Goal: Task Accomplishment & Management: Manage account settings

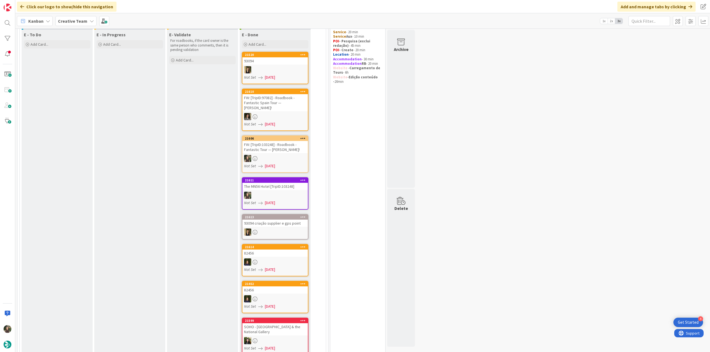
scroll to position [111, 0]
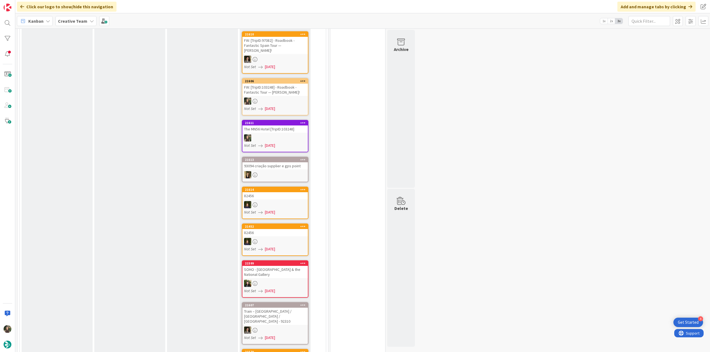
click at [289, 129] on div "The MN56 Hotel [TripID:103248]" at bounding box center [274, 129] width 65 height 7
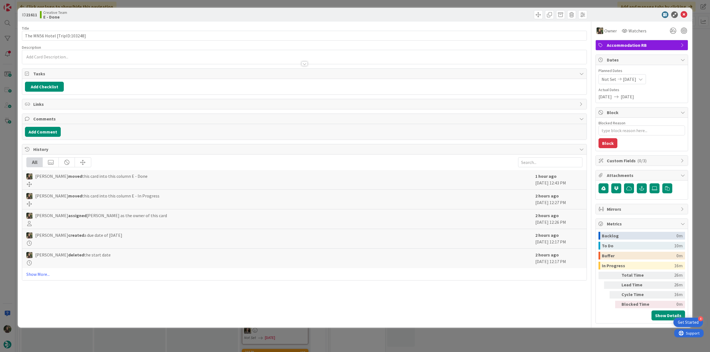
click at [551, 340] on div "ID 21611 Creative Team E - Done Title 30 / 128 The MN56 Hotel [TripID:103248] D…" at bounding box center [355, 176] width 710 height 352
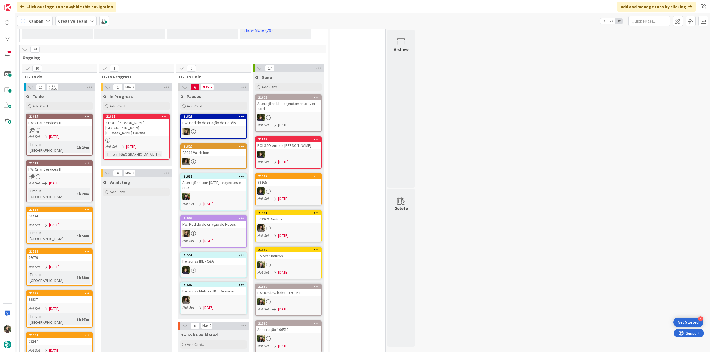
click at [73, 128] on div "1" at bounding box center [59, 130] width 65 height 5
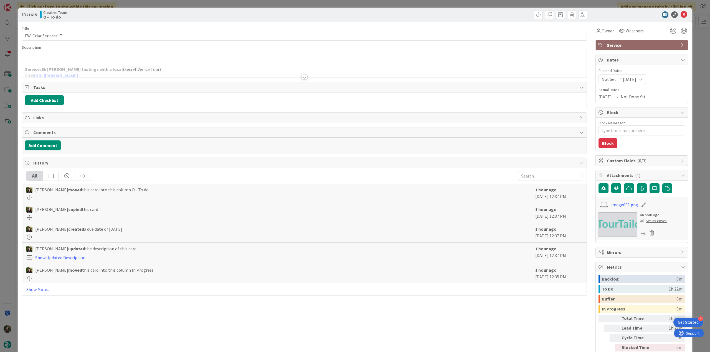
click at [178, 68] on div at bounding box center [304, 70] width 564 height 14
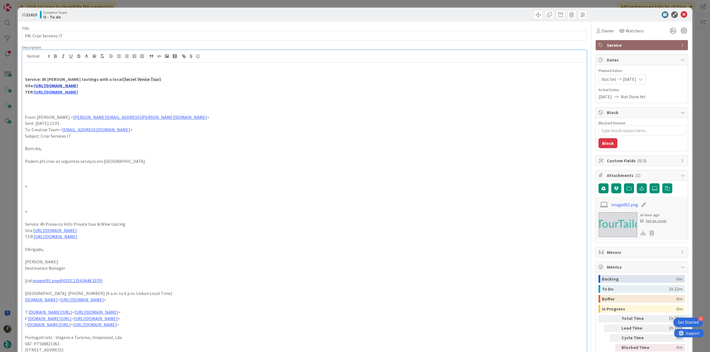
click at [55, 85] on link "https://www.secretvenicetour.com/" at bounding box center [56, 86] width 44 height 6
click at [55, 96] on link "https://www.secretvenicetour.com/" at bounding box center [56, 96] width 38 height 7
click at [13, 182] on div "ID 21615 Creative Team O - To do Title 21 / 128 FW: Criar Services IT Descripti…" at bounding box center [355, 176] width 710 height 352
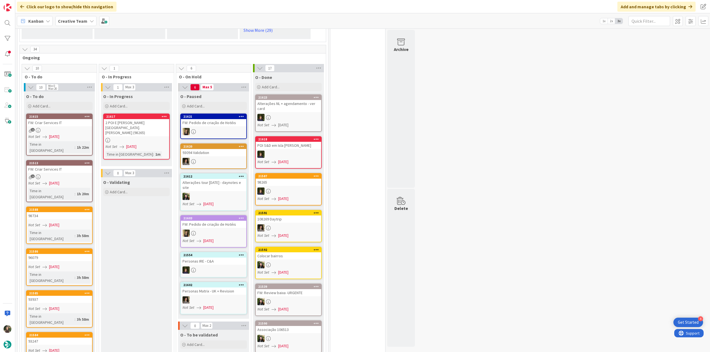
click at [69, 180] on div "Not Set [DATE]" at bounding box center [60, 183] width 64 height 6
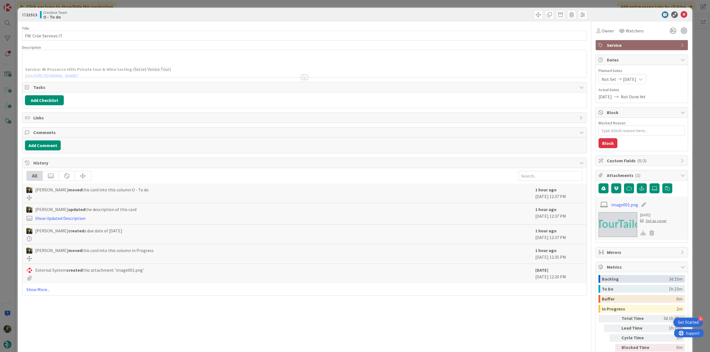
click at [122, 56] on p at bounding box center [304, 57] width 558 height 6
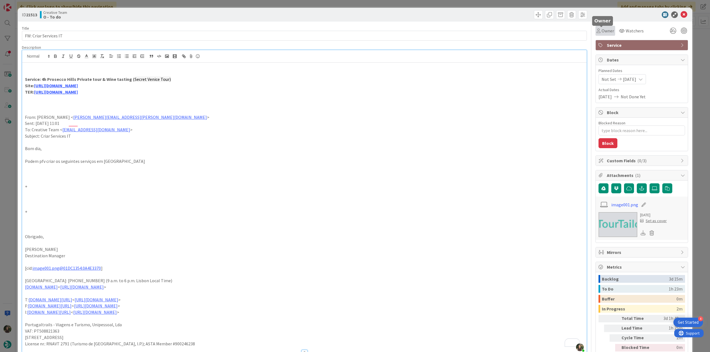
click at [605, 31] on span "Owner" at bounding box center [607, 30] width 12 height 7
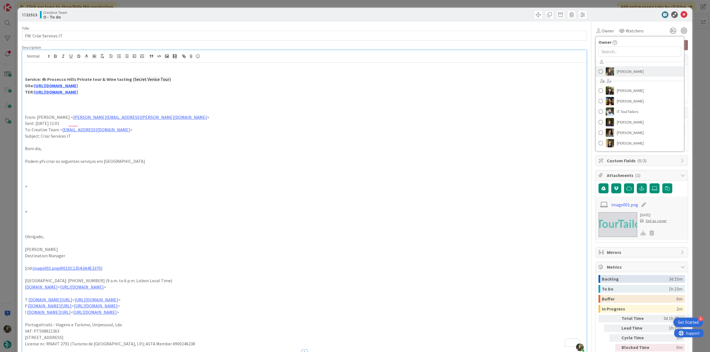
click at [620, 67] on span "[PERSON_NAME]" at bounding box center [629, 71] width 27 height 8
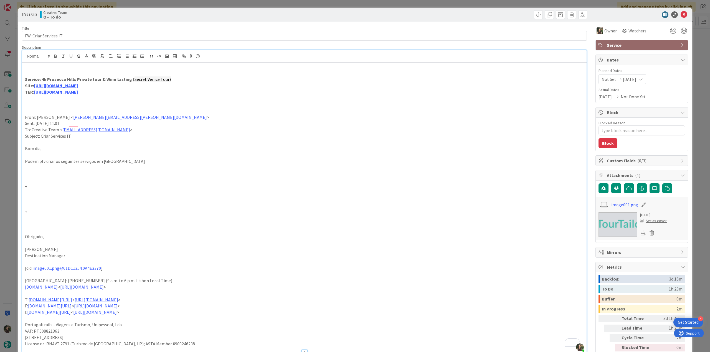
click at [690, 45] on div "ID 21513 Creative Team O - To do Title 21 / 128 FW: Criar Services IT Descripti…" at bounding box center [355, 176] width 710 height 352
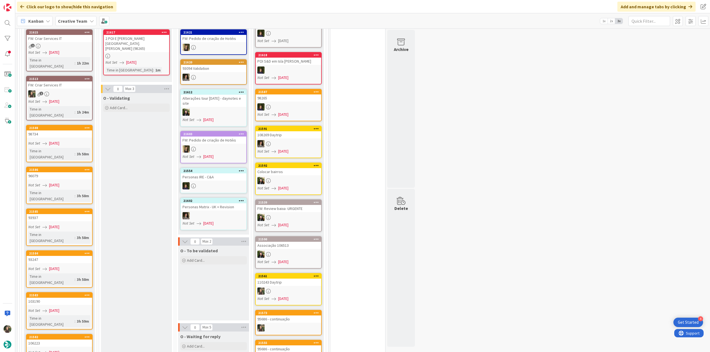
scroll to position [471, 0]
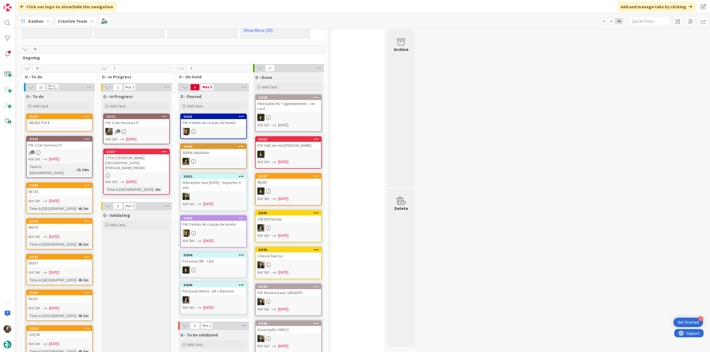
click at [157, 128] on div "1" at bounding box center [136, 131] width 65 height 7
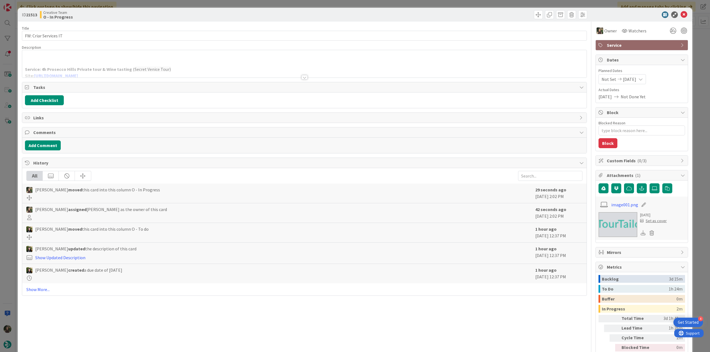
click at [165, 57] on div "Service: 4h Prosecco Hills Private tour & Wine tasting ( Secret Venice Tour) Si…" at bounding box center [304, 63] width 564 height 27
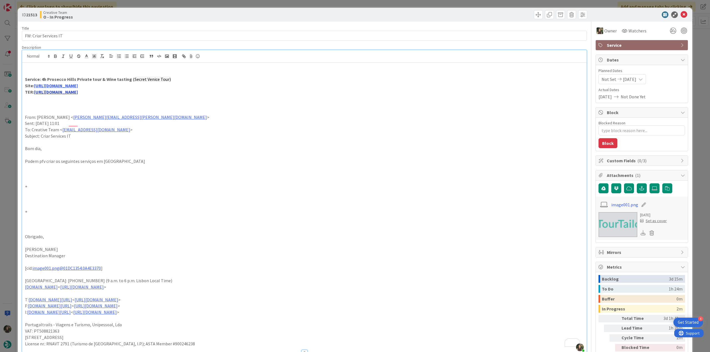
click at [67, 93] on link "https://sigav.tourtailors.com/#terceiro/view/115412" at bounding box center [56, 92] width 44 height 6
click at [73, 102] on link "https://sigav.tourtailors.com/#terceiro/view/115412" at bounding box center [72, 102] width 38 height 7
drag, startPoint x: 127, startPoint y: 80, endPoint x: 42, endPoint y: 80, distance: 85.4
click at [42, 80] on strong "Service: 4h Prosecco Hills Private tour & Wine tasting (" at bounding box center [79, 79] width 109 height 6
copy strong "4h Prosecco Hills Private tour & Wine tasting"
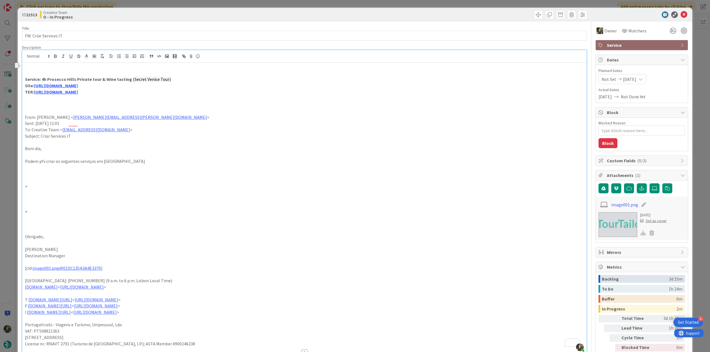
click at [12, 168] on div "ID 21513 Creative Team O - In Progress Title 21 / 128 FW: Criar Services IT Des…" at bounding box center [355, 176] width 710 height 352
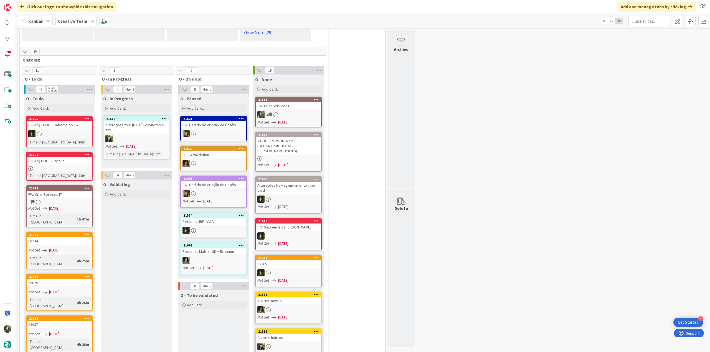
click at [288, 119] on span "[DATE]" at bounding box center [283, 122] width 10 height 6
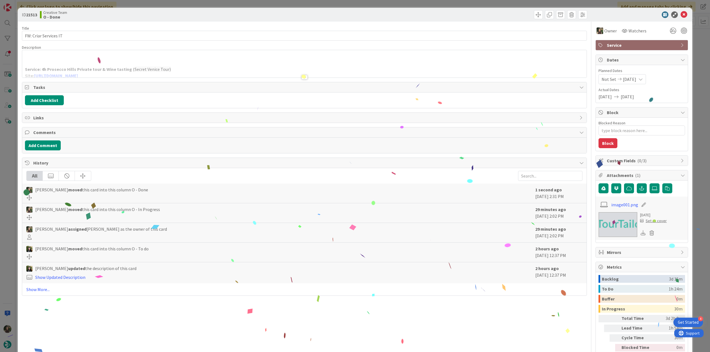
click at [697, 252] on div "ID 21513 Creative Team O - Done Title 21 / 128 FW: Criar Services IT Descriptio…" at bounding box center [355, 176] width 710 height 352
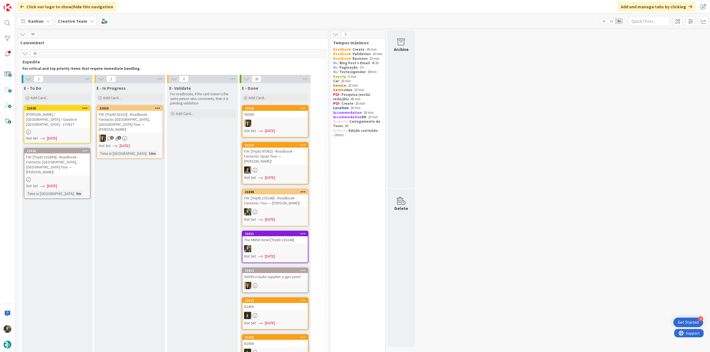
click at [49, 122] on div "[PERSON_NAME] / [GEOGRAPHIC_DATA] / Gaiole in [GEOGRAPHIC_DATA] - 107817" at bounding box center [56, 119] width 65 height 17
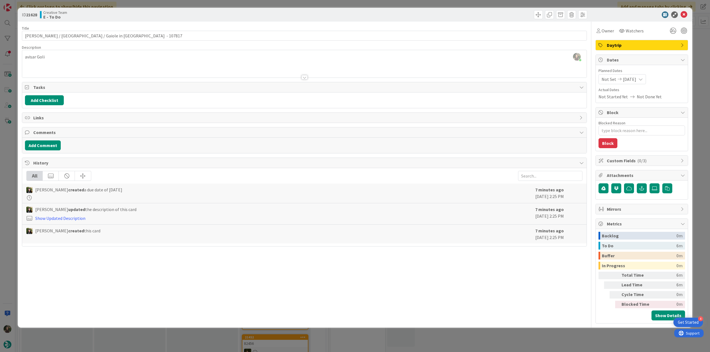
click at [12, 158] on div "ID 21628 Creative Team E - To Do Title 46 / 128 Florence / Lucca / Gaiole in Ch…" at bounding box center [355, 176] width 710 height 352
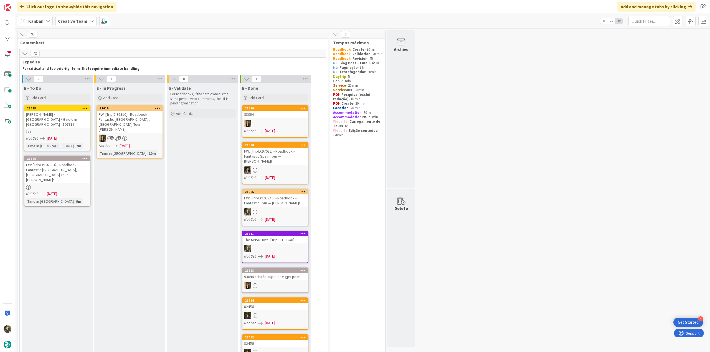
click at [73, 124] on link "21628 Florence / Lucca / Gaiole in Chianti - 107817 Not Set 08/25/2025 Time in …" at bounding box center [57, 128] width 67 height 46
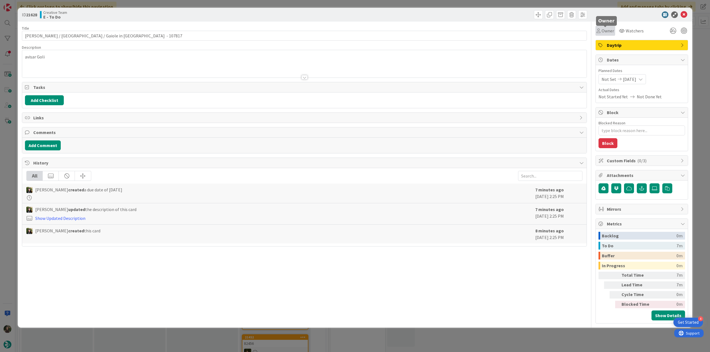
click at [602, 29] on span "Owner" at bounding box center [607, 30] width 12 height 7
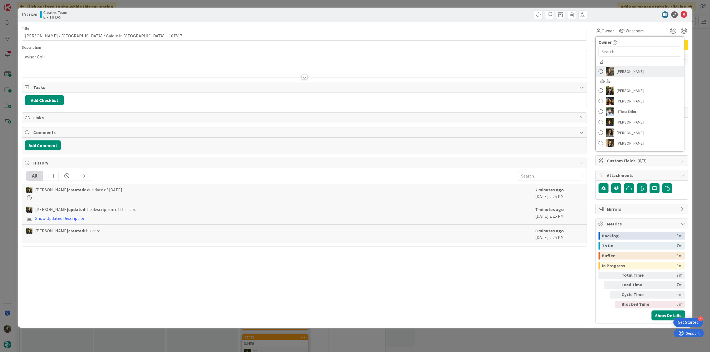
click at [641, 74] on link "[PERSON_NAME]" at bounding box center [639, 71] width 88 height 11
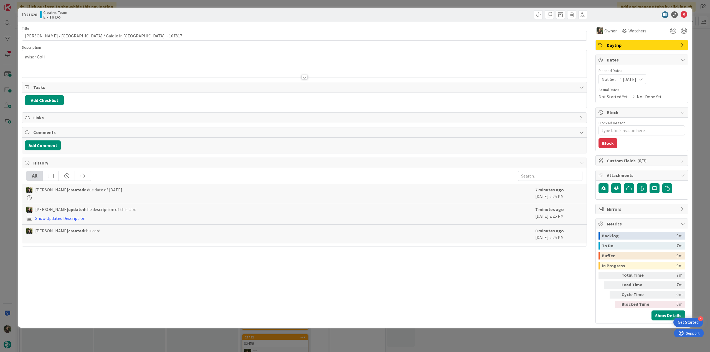
click at [700, 49] on div "ID 21628 Creative Team E - To Do Title 46 / 128 Florence / Lucca / Gaiole in Ch…" at bounding box center [355, 176] width 710 height 352
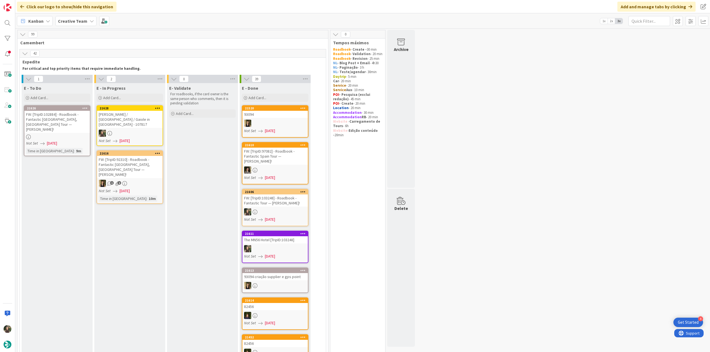
click at [140, 120] on div "[PERSON_NAME] / [GEOGRAPHIC_DATA] / Gaiole in [GEOGRAPHIC_DATA] - 107817" at bounding box center [129, 119] width 65 height 17
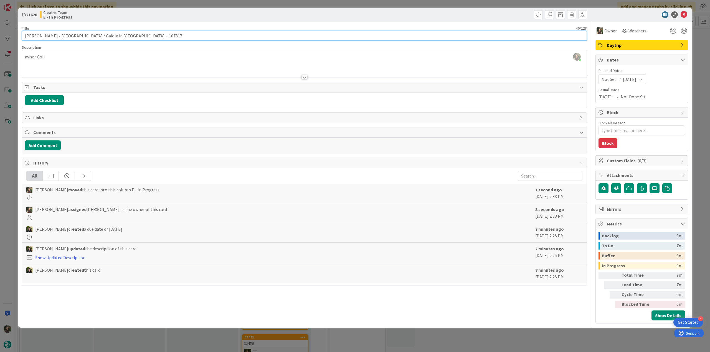
drag, startPoint x: 89, startPoint y: 37, endPoint x: 50, endPoint y: 33, distance: 38.7
click at [15, 37] on div "ID 21628 Creative Team E - In Progress Title 46 / 128 Florence / Lucca / Gaiole…" at bounding box center [355, 176] width 710 height 352
click at [100, 37] on input "[PERSON_NAME] / [GEOGRAPHIC_DATA] / Gaiole in [GEOGRAPHIC_DATA] - 107817" at bounding box center [304, 36] width 565 height 10
drag, startPoint x: 90, startPoint y: 35, endPoint x: 21, endPoint y: 41, distance: 68.8
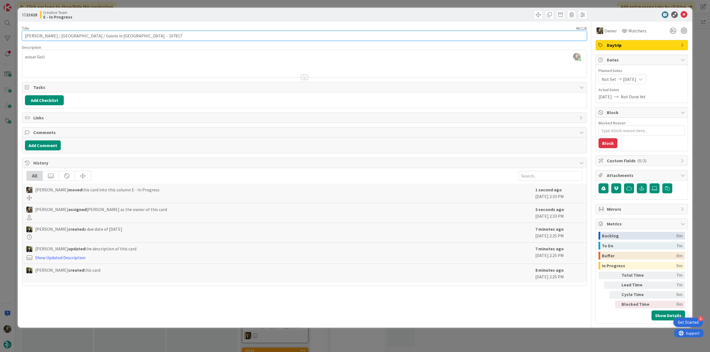
click at [21, 41] on div "ID 21628 Creative Team E - In Progress Title 46 / 128 Florence / Lucca / Gaiole…" at bounding box center [355, 168] width 674 height 320
click at [6, 161] on div "ID 21628 Creative Team E - In Progress Title 46 / 128 Florence / Lucca / Gaiole…" at bounding box center [355, 176] width 710 height 352
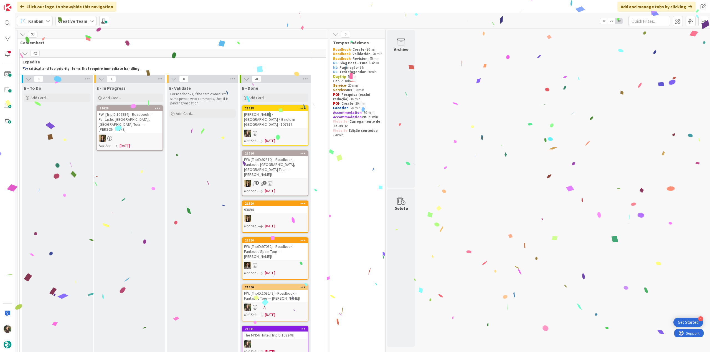
click at [290, 130] on div at bounding box center [274, 133] width 65 height 7
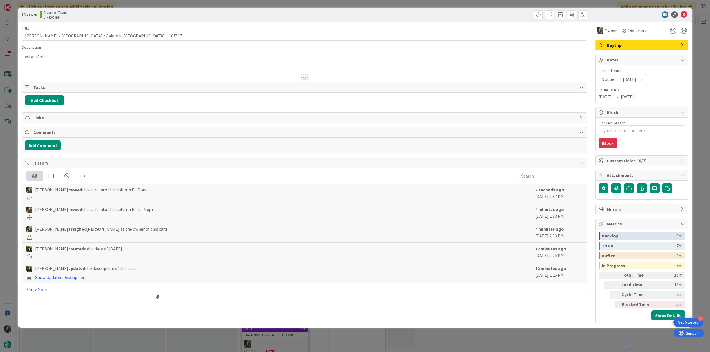
click at [594, 338] on div "ID 21628 Creative Team E - Done Title 46 / 128 Florence / Lucca / Gaiole in Chi…" at bounding box center [355, 176] width 710 height 352
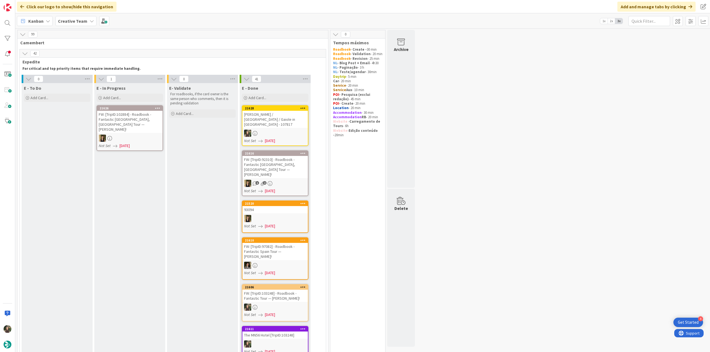
click at [156, 115] on div "FW: [TripID:102884] - Roadbook - Fantastic [GEOGRAPHIC_DATA], [GEOGRAPHIC_DATA]…" at bounding box center [129, 122] width 65 height 22
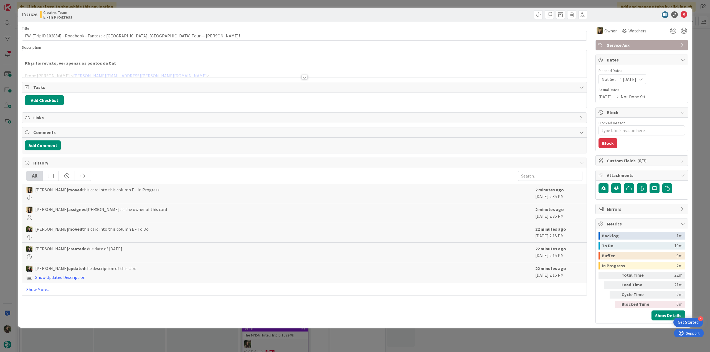
click at [116, 64] on div at bounding box center [304, 70] width 564 height 14
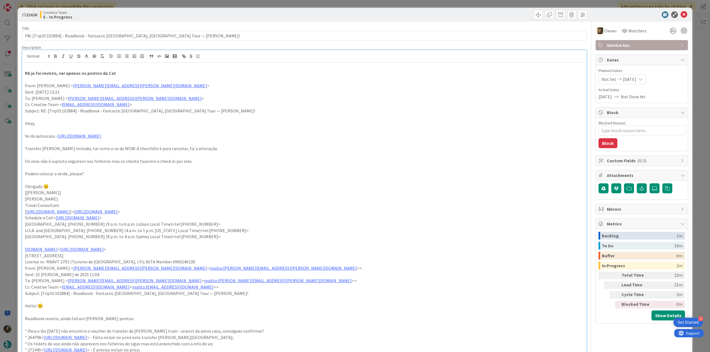
click at [13, 208] on div "ID 21626 Creative Team E - In Progress Title 80 / 128 FW: [TripID:102884] - Roa…" at bounding box center [355, 176] width 710 height 352
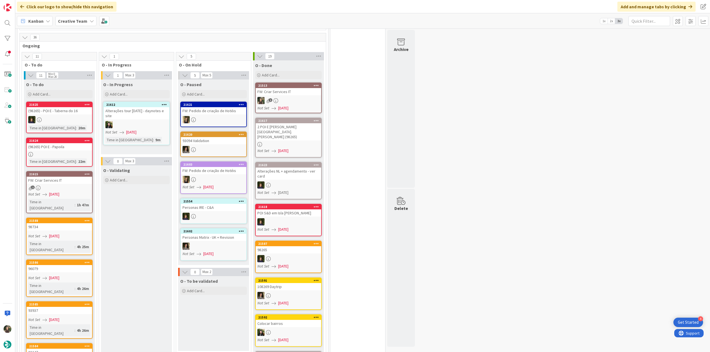
scroll to position [499, 0]
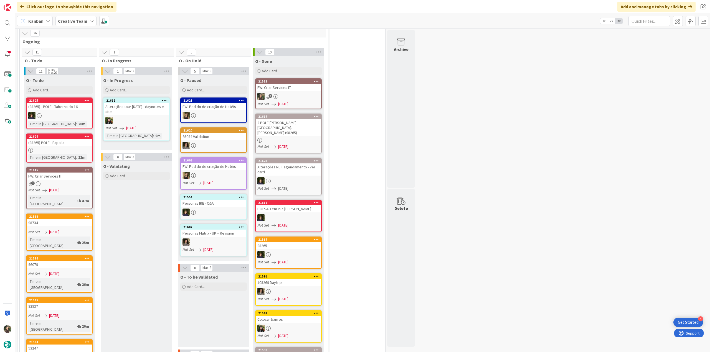
click at [74, 148] on div at bounding box center [59, 150] width 65 height 5
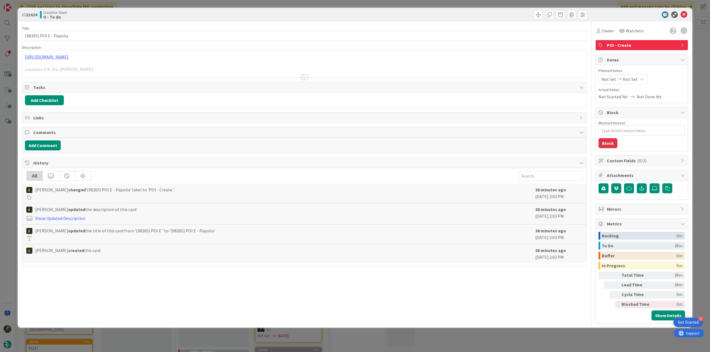
click at [120, 75] on div at bounding box center [304, 70] width 564 height 14
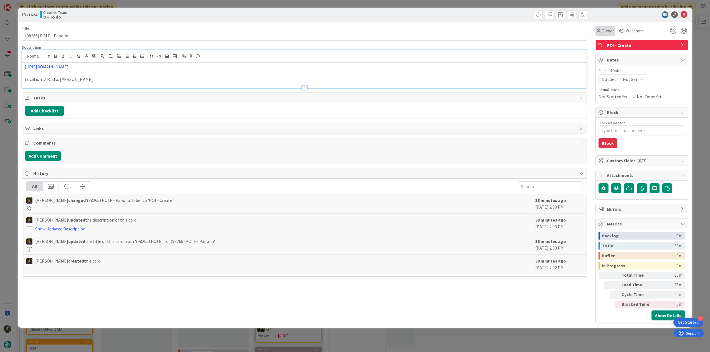
click at [596, 35] on div "Owner" at bounding box center [605, 31] width 20 height 10
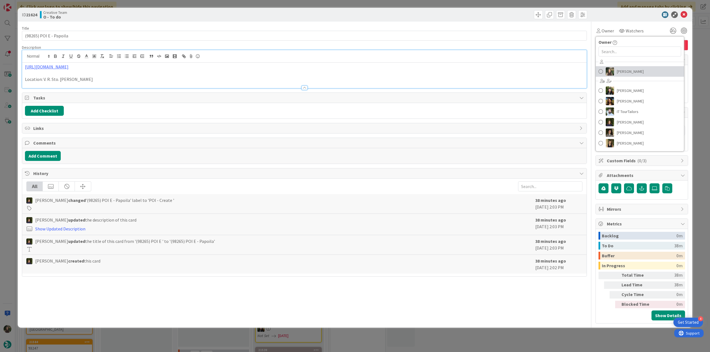
click at [616, 67] on link "[PERSON_NAME]" at bounding box center [639, 71] width 88 height 11
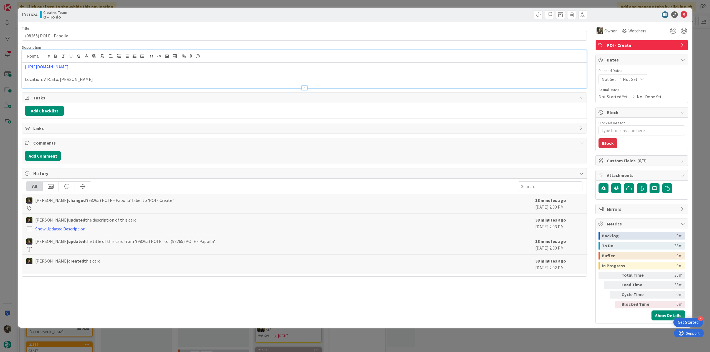
click at [694, 44] on div "ID 21624 Creative Team O - To do Title 23 / 128 (98265) POI E - Papoila Descrip…" at bounding box center [355, 176] width 710 height 352
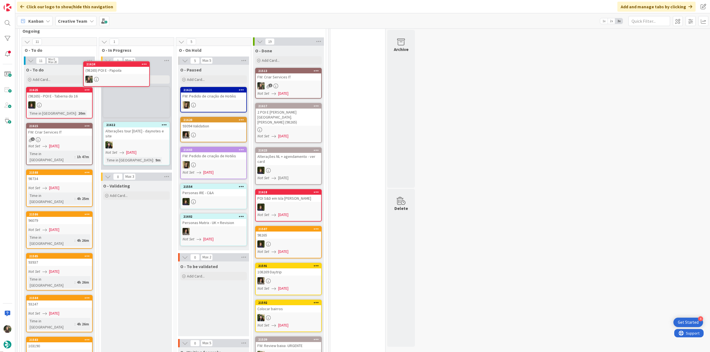
scroll to position [500, 0]
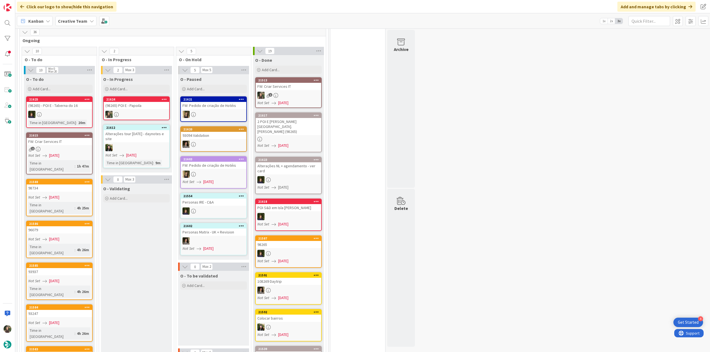
click at [151, 111] on div at bounding box center [136, 114] width 65 height 7
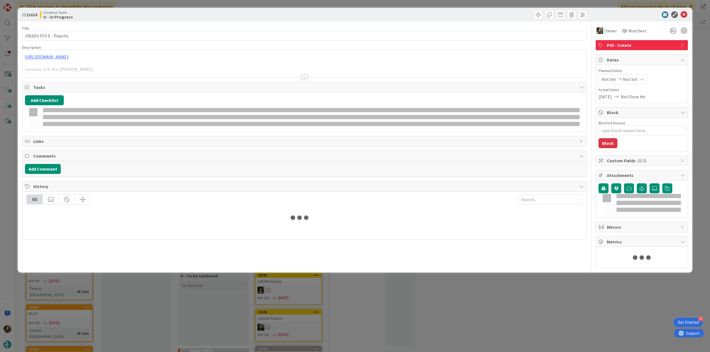
type textarea "x"
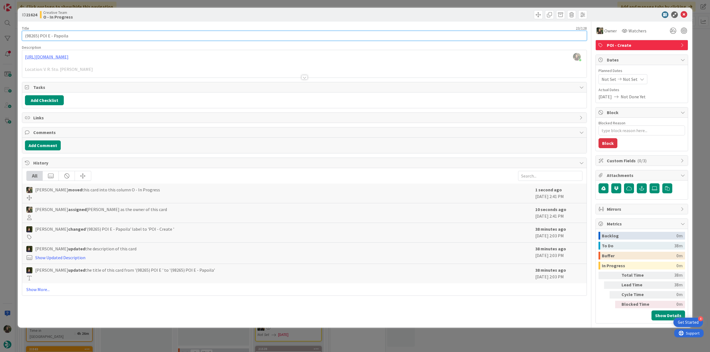
click at [63, 34] on input "(98265) POI E - Papoila" at bounding box center [304, 36] width 565 height 10
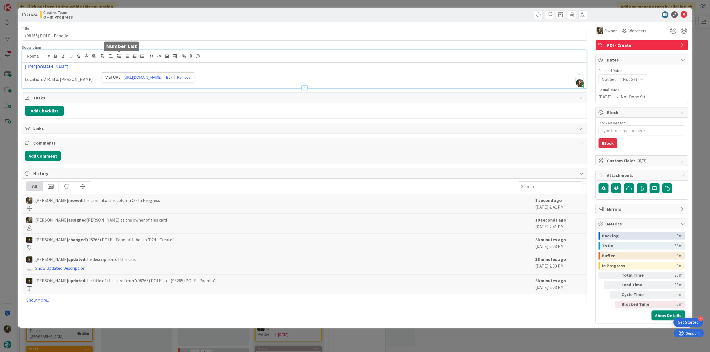
drag, startPoint x: 121, startPoint y: 57, endPoint x: 113, endPoint y: 83, distance: 27.3
click at [113, 83] on div at bounding box center [304, 85] width 564 height 6
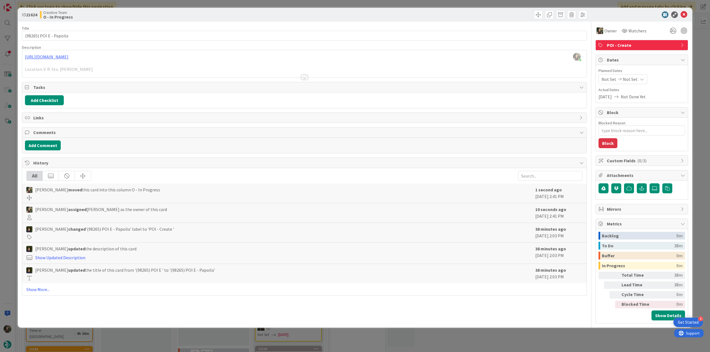
click at [143, 57] on div "Inês Gonçalves just joined https://www.tripadvisor.pt/Restaurant_Review-g664459…" at bounding box center [304, 63] width 564 height 27
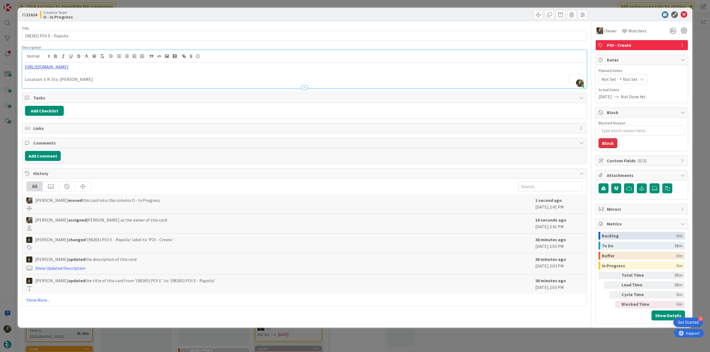
click at [68, 68] on link "[URL][DOMAIN_NAME]" at bounding box center [47, 67] width 44 height 6
click at [139, 77] on link "[URL][DOMAIN_NAME]" at bounding box center [143, 77] width 38 height 7
click at [64, 36] on input "(98265) POI E - Papoila" at bounding box center [304, 36] width 565 height 10
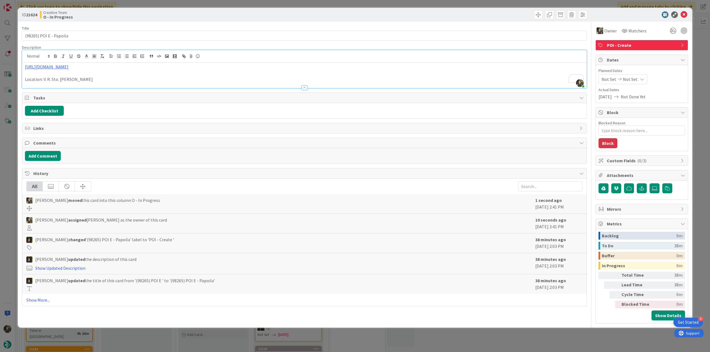
click at [7, 147] on div "ID 21624 Creative Team O - In Progress Title 23 / 128 (98265) POI E - Papoila D…" at bounding box center [355, 176] width 710 height 352
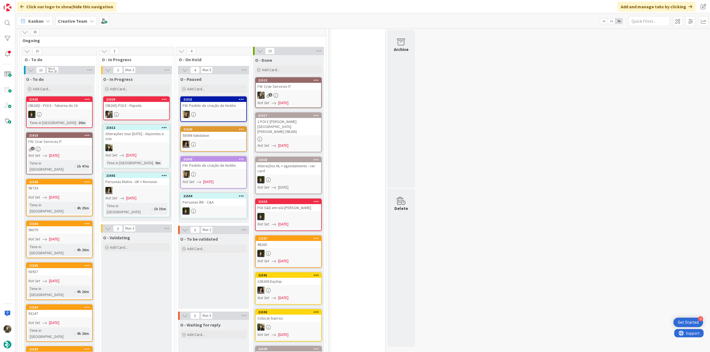
click at [75, 109] on link "21625 (98265) - POI E - Taberna do 16 Time in [GEOGRAPHIC_DATA] : 20m" at bounding box center [59, 112] width 67 height 32
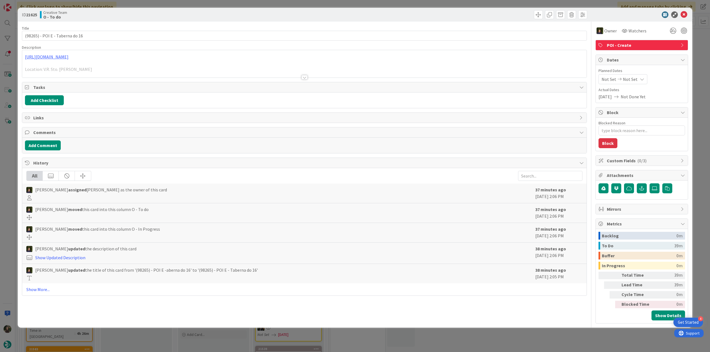
click at [4, 160] on div "ID 21625 Creative Team O - To do Title 31 / 128 (98265) - POI E - Taberna do 16…" at bounding box center [355, 176] width 710 height 352
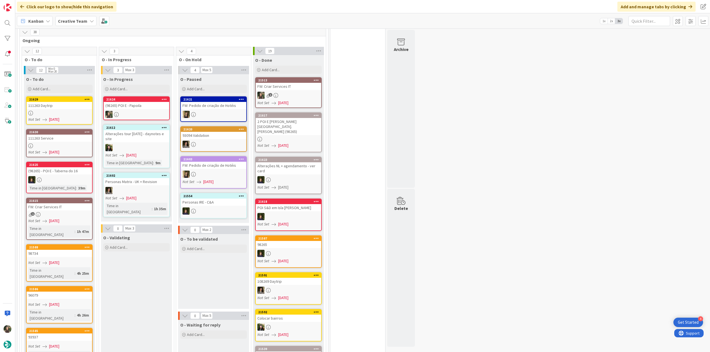
click at [155, 111] on div at bounding box center [136, 114] width 65 height 7
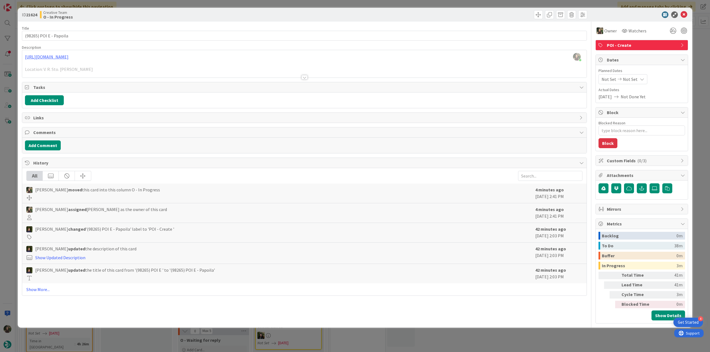
scroll to position [503, 0]
click at [9, 154] on div "ID 21624 Creative Team O - In Progress Title 23 / 128 (98265) POI E - Papoila D…" at bounding box center [355, 176] width 710 height 352
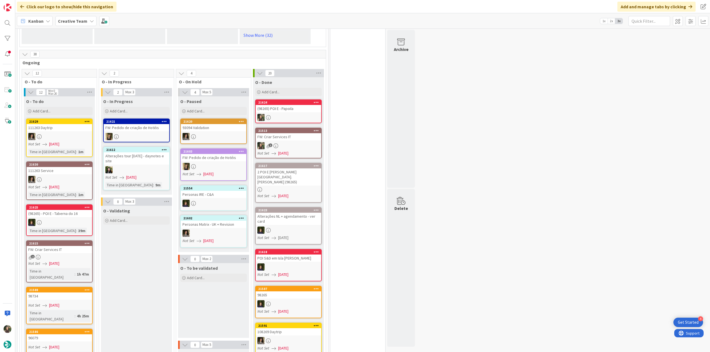
click at [296, 99] on link "21624 (98265) POI E - Papoila" at bounding box center [288, 111] width 67 height 24
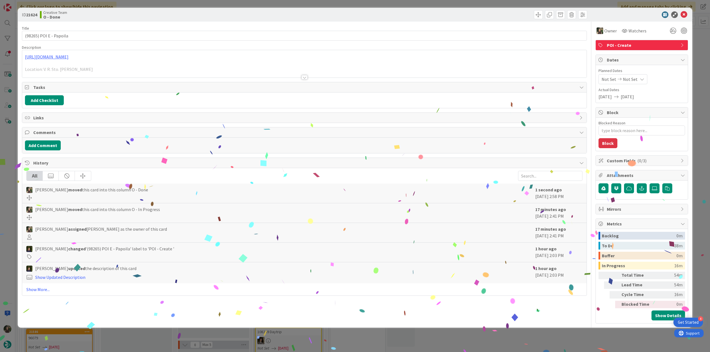
click at [554, 343] on div "ID 21624 Creative Team O - Done Title 23 / 128 (98265) POI E - Papoila Descript…" at bounding box center [355, 176] width 710 height 352
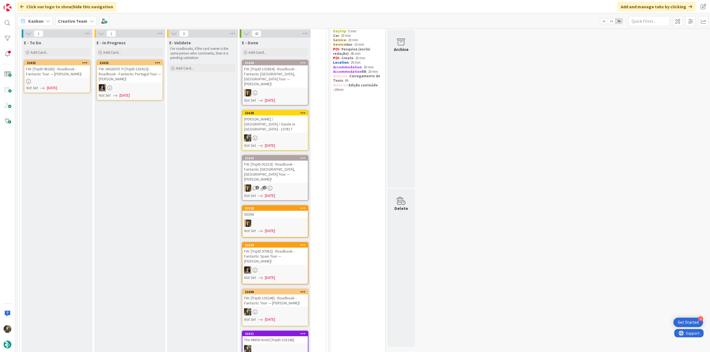
scroll to position [15, 0]
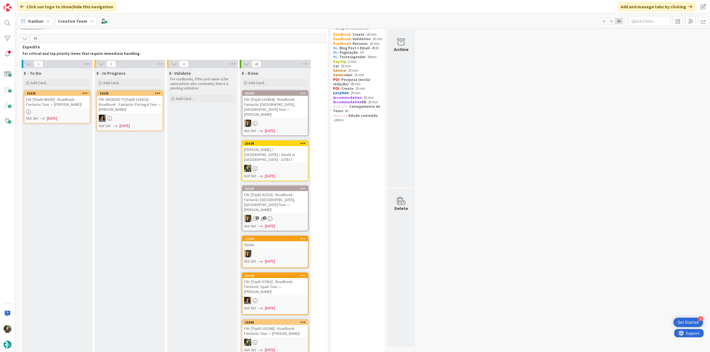
click at [44, 113] on div at bounding box center [56, 112] width 65 height 5
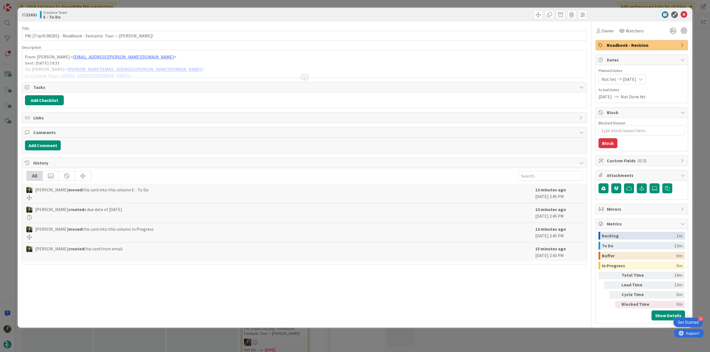
click at [161, 72] on div at bounding box center [304, 70] width 564 height 14
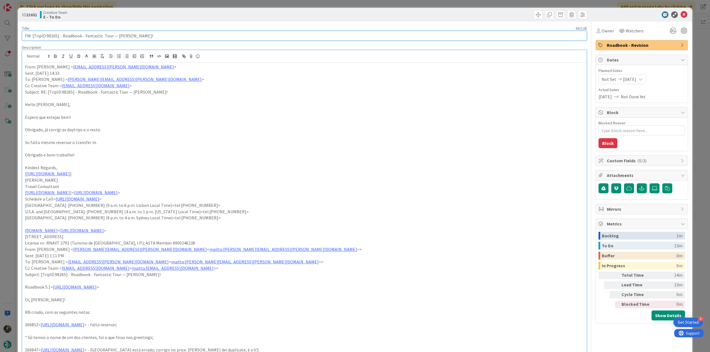
click at [55, 37] on input "FW: [TripID:98265] - Roadbook - Fantastic Tour — [PERSON_NAME]!" at bounding box center [304, 36] width 565 height 10
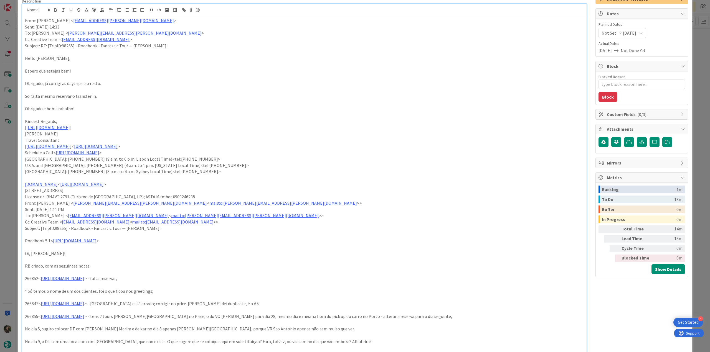
scroll to position [55, 0]
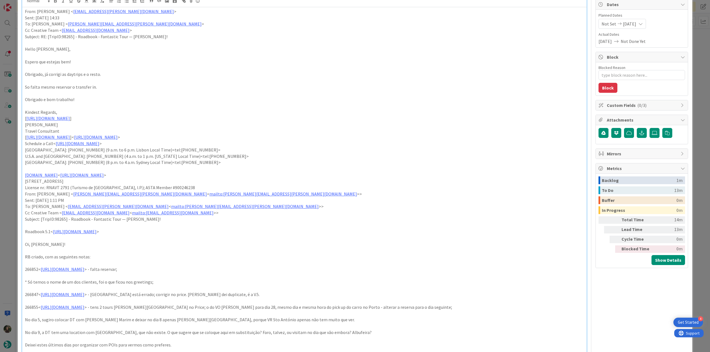
click at [14, 175] on div "ID 21631 Creative Team E - To Do Title 63 / 128 FW: [TripID:98265] - Roadbook -…" at bounding box center [355, 176] width 710 height 352
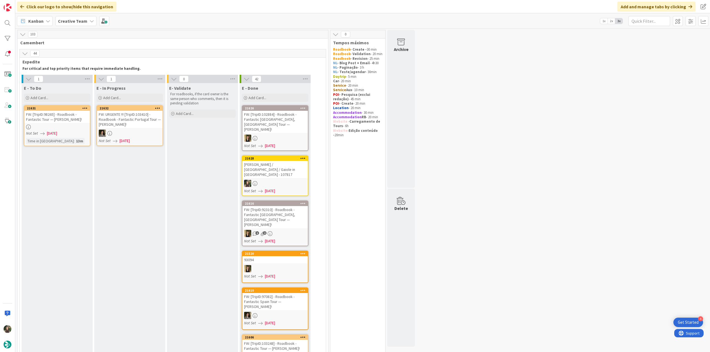
click at [76, 127] on div at bounding box center [56, 127] width 65 height 5
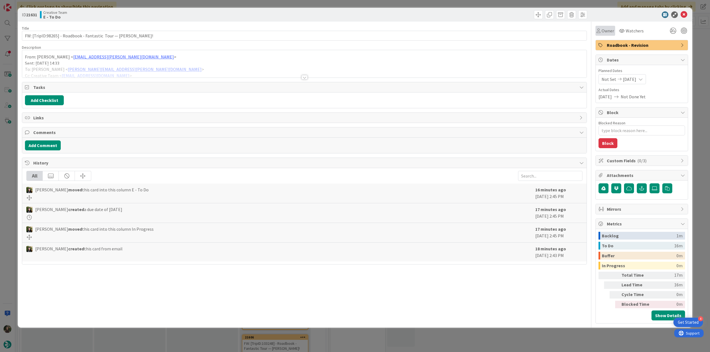
click at [608, 35] on div "Owner" at bounding box center [605, 31] width 20 height 10
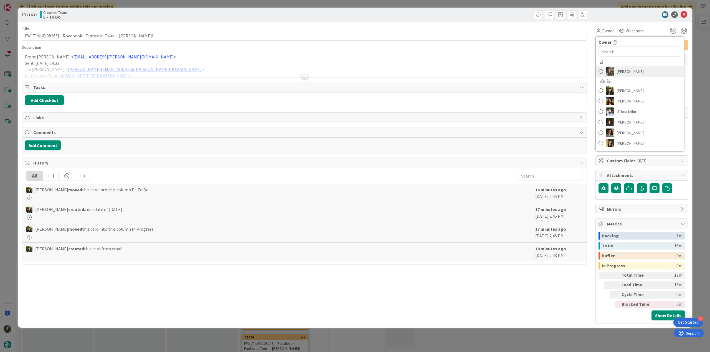
click at [621, 73] on span "[PERSON_NAME]" at bounding box center [629, 71] width 27 height 8
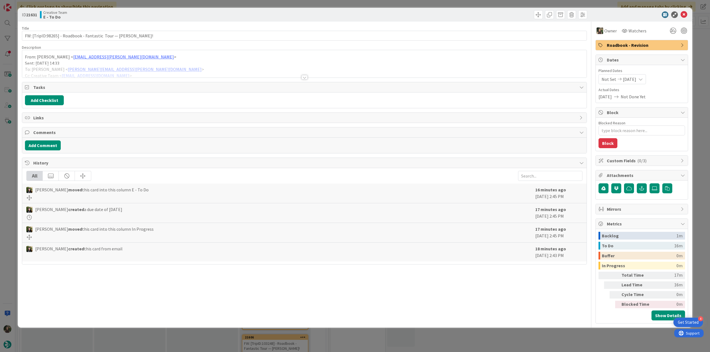
click at [704, 58] on div "ID 21631 Creative Team E - To Do Title 63 / 128 FW: [TripID:98265] - Roadbook -…" at bounding box center [355, 176] width 710 height 352
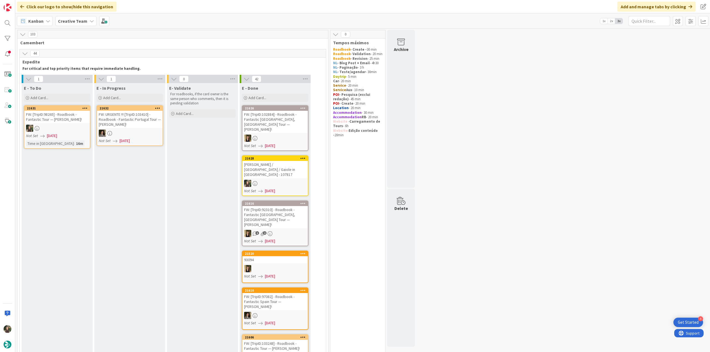
click at [51, 121] on div "FW: [TripID:98265] - Roadbook - Fantastic Tour — [PERSON_NAME]!" at bounding box center [56, 117] width 65 height 12
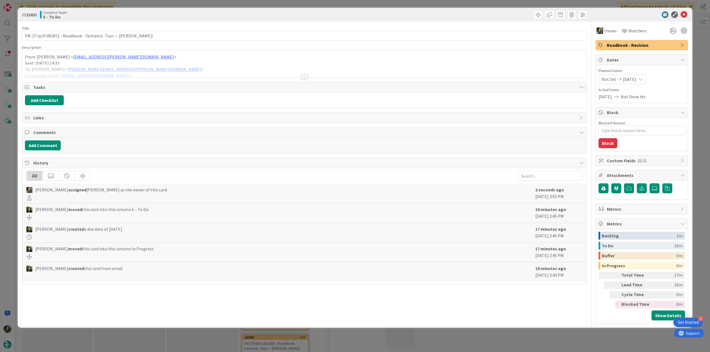
click at [11, 146] on div "ID 21631 Creative Team E - To Do Title 63 / 128 FW: [TripID:98265] - Roadbook -…" at bounding box center [355, 176] width 710 height 352
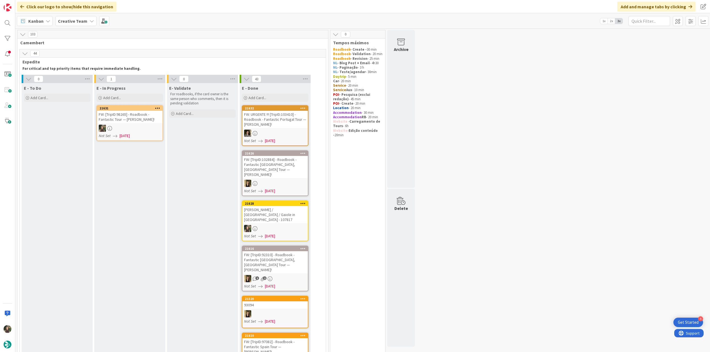
click at [150, 120] on div "FW: [TripID:98265] - Roadbook - Fantastic Tour — [PERSON_NAME]!" at bounding box center [129, 117] width 65 height 12
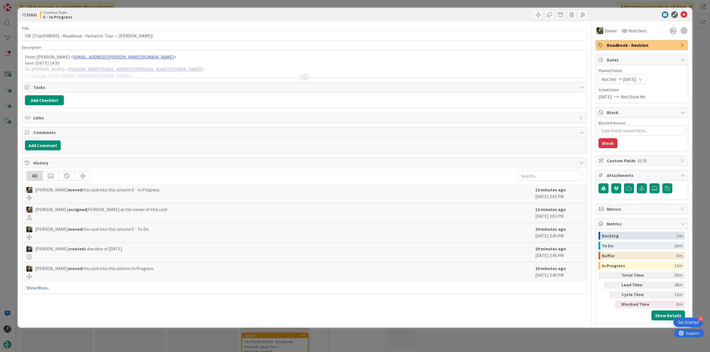
click at [16, 158] on div "ID 21631 Creative Team E - In Progress Title 63 / 128 FW: [TripID:98265] - Road…" at bounding box center [355, 176] width 710 height 352
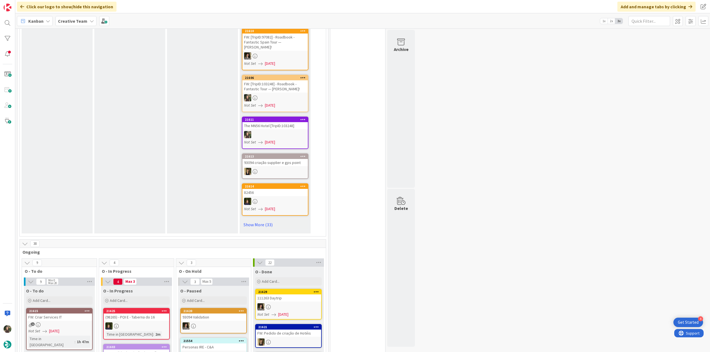
scroll to position [471, 0]
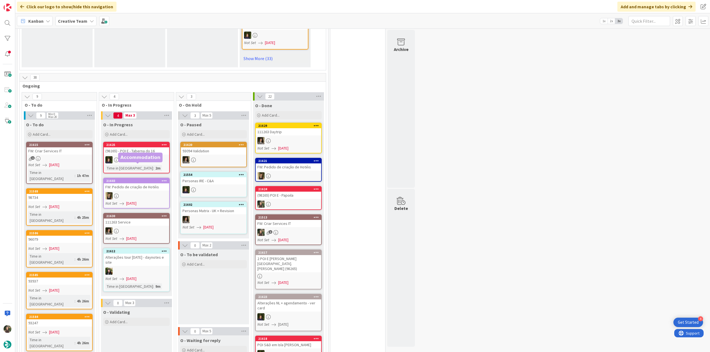
click at [149, 156] on div at bounding box center [136, 159] width 65 height 7
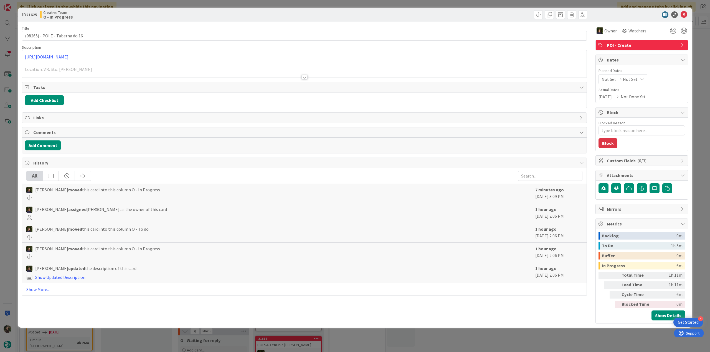
click at [112, 73] on div at bounding box center [304, 70] width 564 height 14
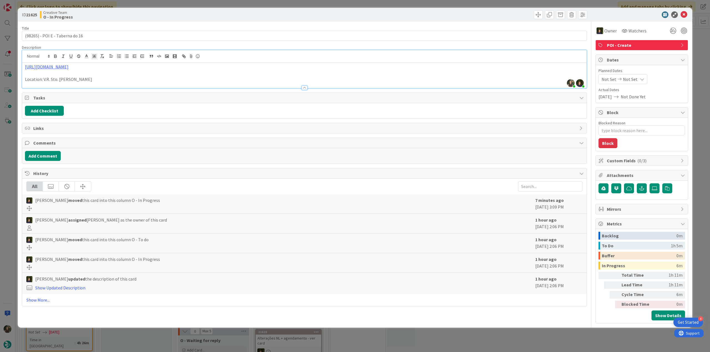
click at [9, 174] on div "ID 21625 Creative Team O - In Progress Title 31 / 128 (98265) - POI E - Taberna…" at bounding box center [355, 176] width 710 height 352
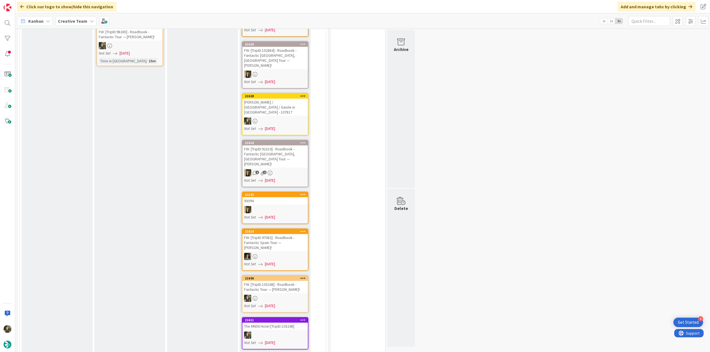
scroll to position [28, 0]
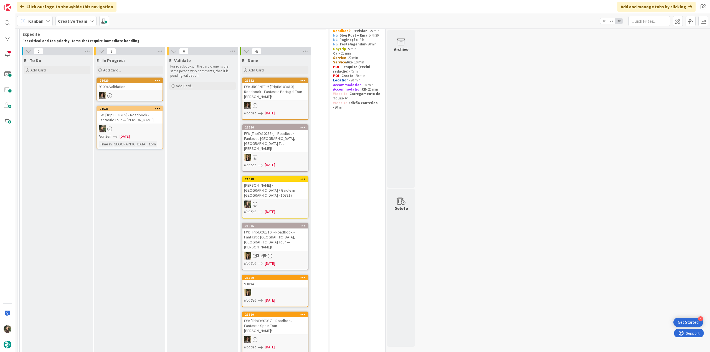
click at [143, 116] on div "FW: [TripID:98265] - Roadbook - Fantastic Tour — [PERSON_NAME]!" at bounding box center [129, 117] width 65 height 12
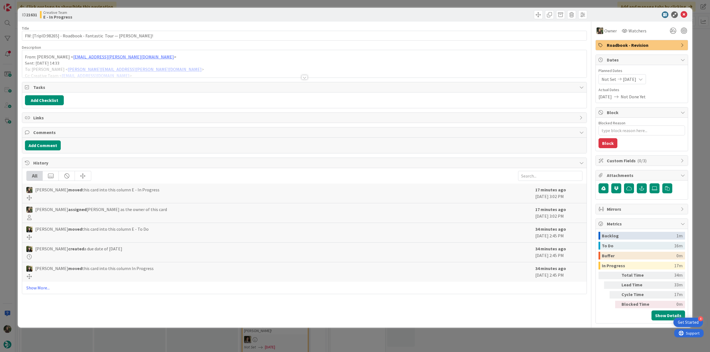
click at [162, 66] on div at bounding box center [304, 70] width 564 height 14
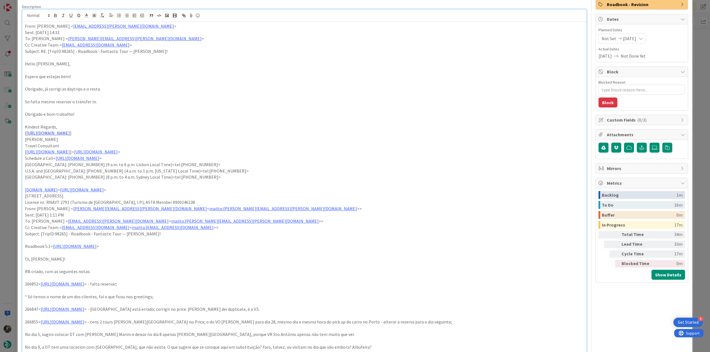
scroll to position [83, 0]
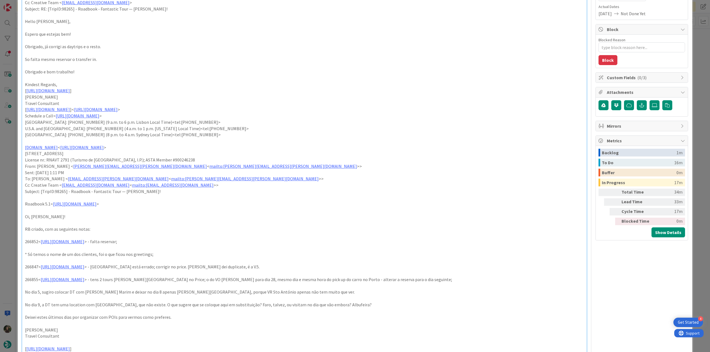
click at [13, 159] on div "ID 21631 Creative Team E - In Progress Title 63 / 128 FW: [TripID:98265] - Road…" at bounding box center [355, 176] width 710 height 352
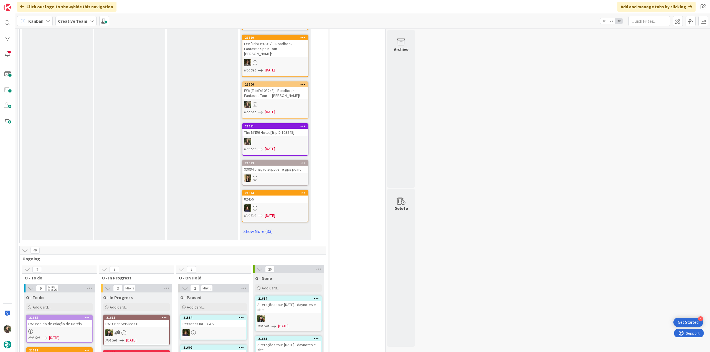
scroll to position [471, 0]
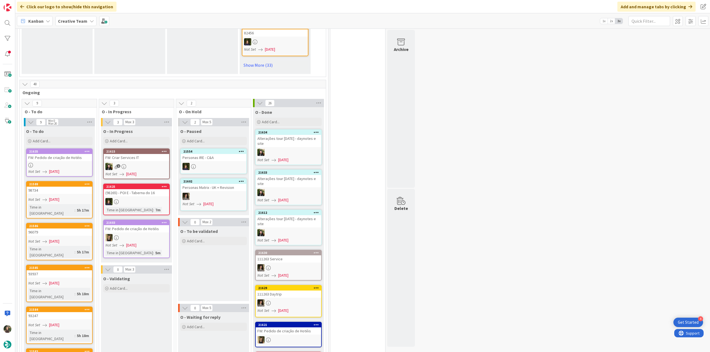
click at [154, 198] on div at bounding box center [136, 201] width 65 height 7
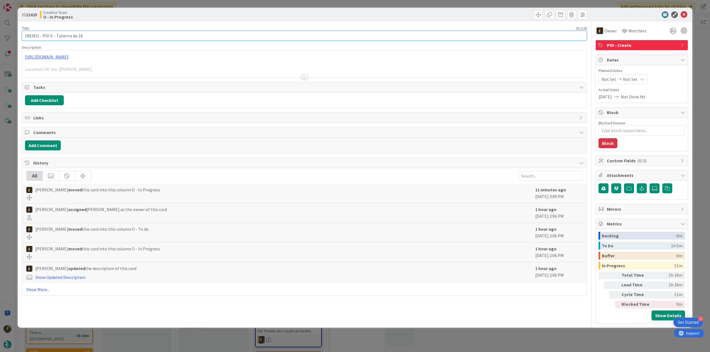
drag, startPoint x: 78, startPoint y: 35, endPoint x: 55, endPoint y: 36, distance: 23.9
click at [55, 36] on input "(98265) - POI E - Taberna do 16" at bounding box center [304, 36] width 565 height 10
click at [32, 36] on input "(98265) - POI E - Taberna do 16" at bounding box center [304, 36] width 565 height 10
click at [7, 227] on div "ID 21625 Creative Team O - Done Title 31 / 128 (98265) - POI E - Taberna do 16 …" at bounding box center [355, 176] width 710 height 352
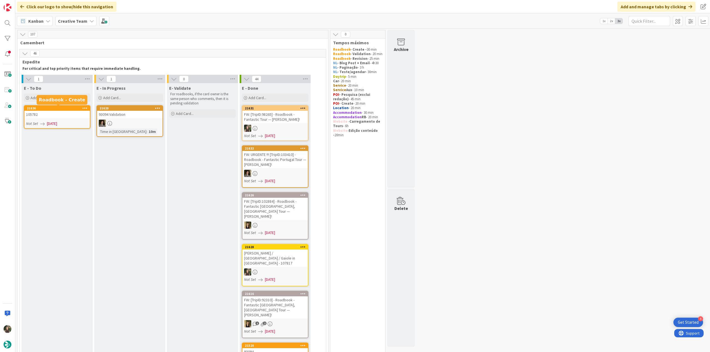
click at [62, 114] on div "105782" at bounding box center [56, 114] width 65 height 7
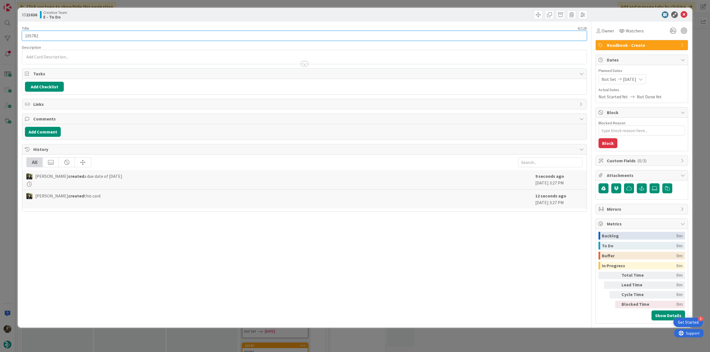
click at [35, 36] on input "105782" at bounding box center [304, 36] width 565 height 10
click at [610, 31] on span "Owner" at bounding box center [607, 30] width 12 height 7
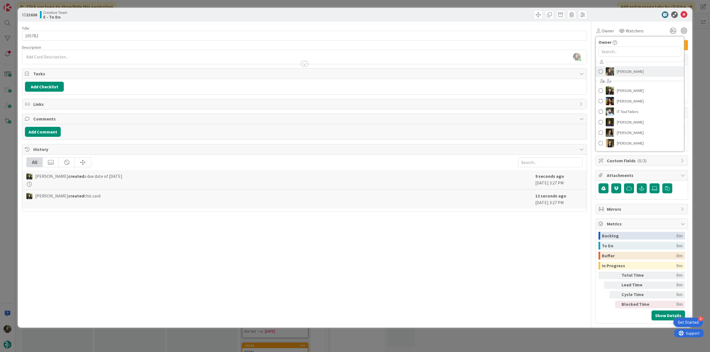
click at [622, 72] on span "[PERSON_NAME]" at bounding box center [629, 71] width 27 height 8
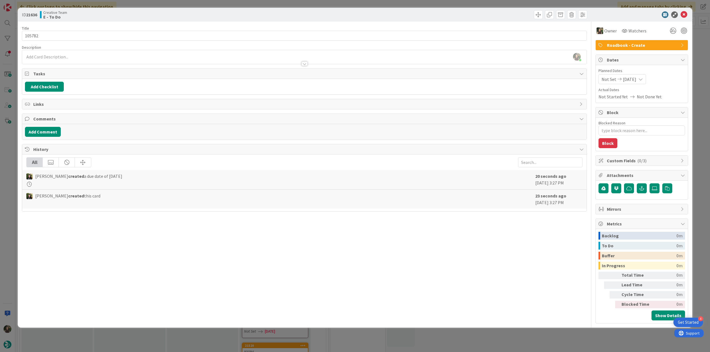
click at [696, 47] on div "ID 21636 Creative Team E - To Do Title 6 / 128 105782 Description [PERSON_NAME]…" at bounding box center [355, 176] width 710 height 352
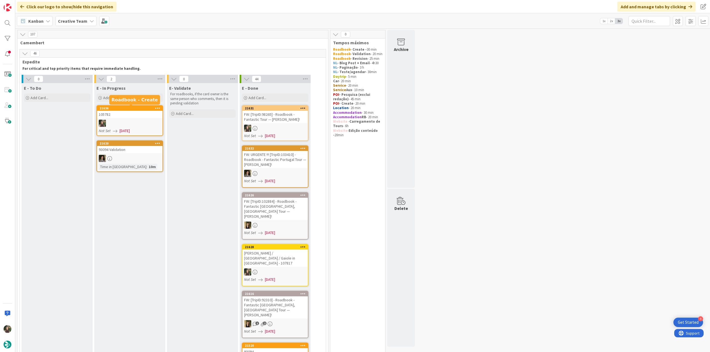
click at [136, 114] on div "105782" at bounding box center [129, 114] width 65 height 7
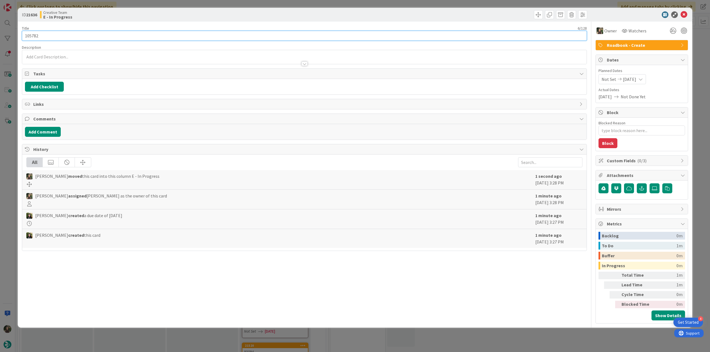
click at [30, 40] on input "105782" at bounding box center [304, 36] width 565 height 10
click at [8, 163] on div "ID 21636 Creative Team E - In Progress Title 6 / 128 105782 Description [PERSON…" at bounding box center [355, 176] width 710 height 352
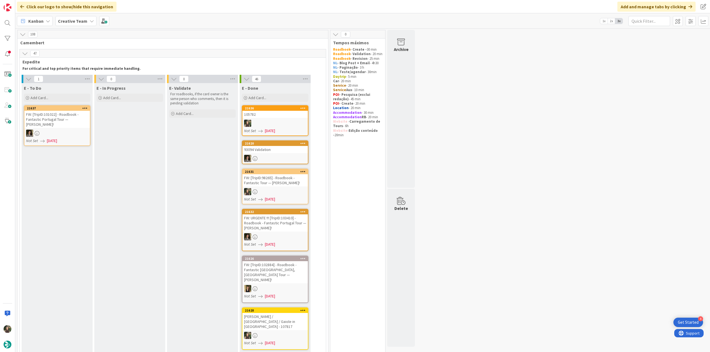
click at [280, 114] on div "105782" at bounding box center [274, 114] width 65 height 7
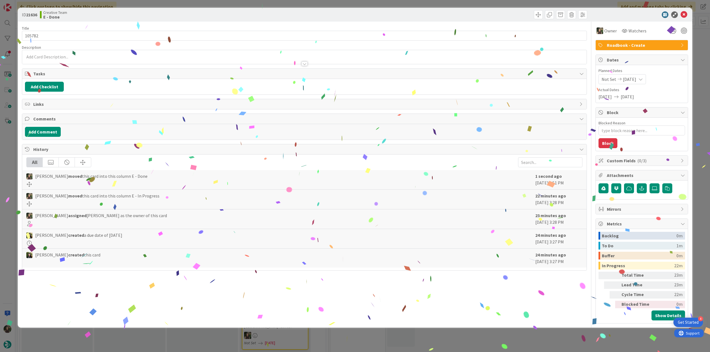
click at [567, 340] on div "ID 21636 Creative Team E - Done Title 6 / 128 105782 Description Owner Watchers…" at bounding box center [355, 176] width 710 height 352
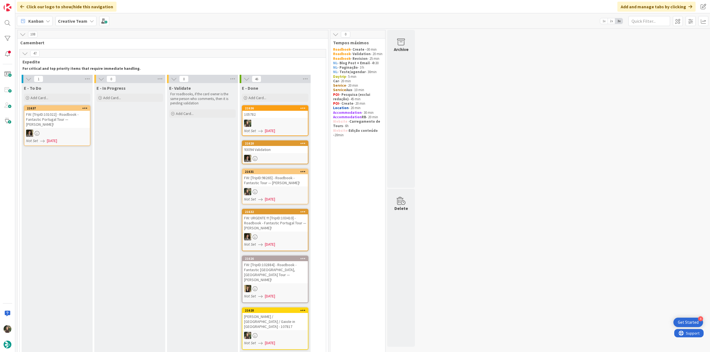
click at [76, 130] on div at bounding box center [56, 133] width 65 height 7
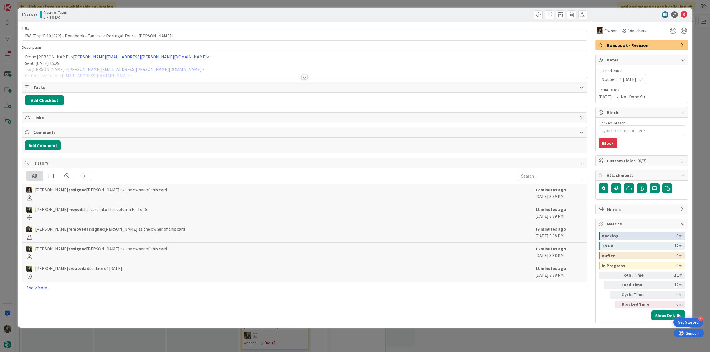
click at [177, 67] on div at bounding box center [304, 70] width 564 height 14
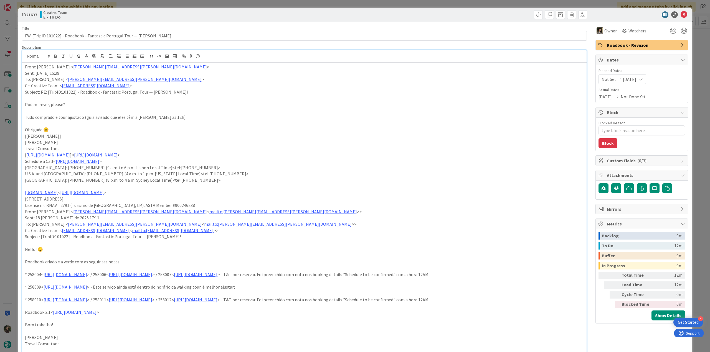
click at [10, 161] on div "ID 21637 Creative Team E - To Do Title 69 / 128 FW: [TripID:101022] - Roadbook …" at bounding box center [355, 176] width 710 height 352
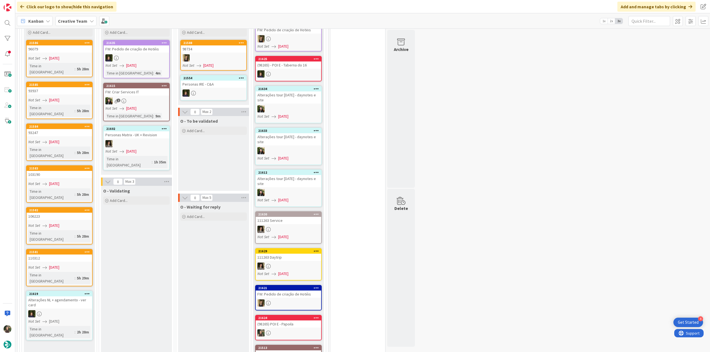
scroll to position [527, 0]
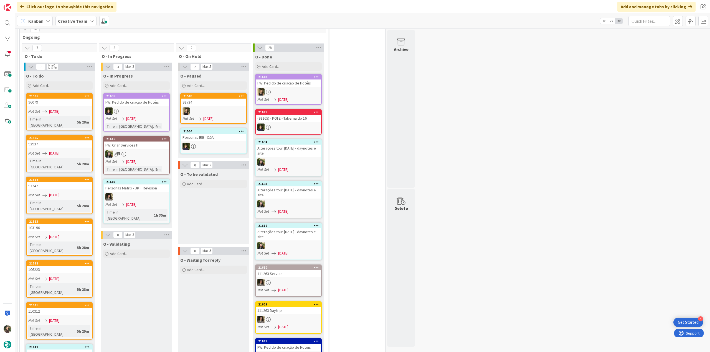
click at [76, 109] on div "Not Set [DATE]" at bounding box center [60, 112] width 64 height 6
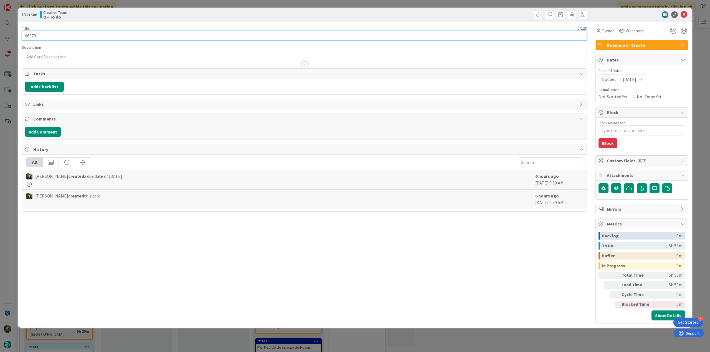
click at [32, 34] on input "96079" at bounding box center [304, 36] width 565 height 10
click at [15, 161] on div "ID 21586 Creative Team O - To do Title 5 / 128 96079 Description [PERSON_NAME] …" at bounding box center [355, 176] width 710 height 352
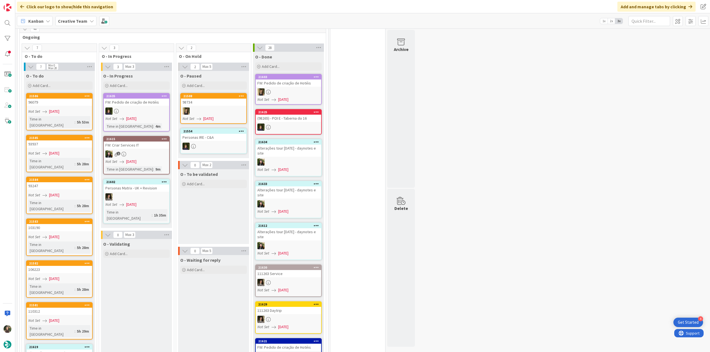
click at [49, 150] on span "[DATE]" at bounding box center [54, 153] width 10 height 6
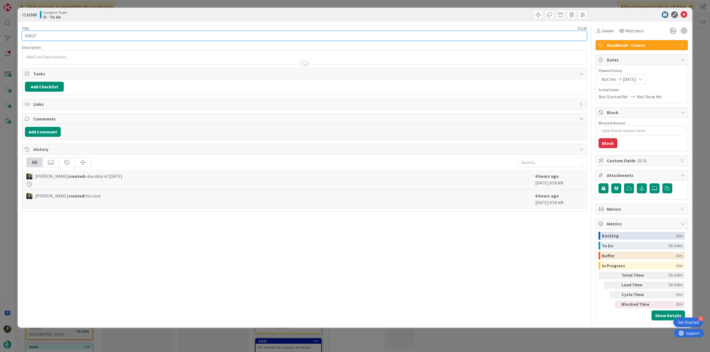
click at [29, 35] on input "93937" at bounding box center [304, 36] width 565 height 10
click at [11, 149] on div "ID 21585 Creative Team O - To do Title 5 / 128 93937 Description [PERSON_NAME] …" at bounding box center [355, 176] width 710 height 352
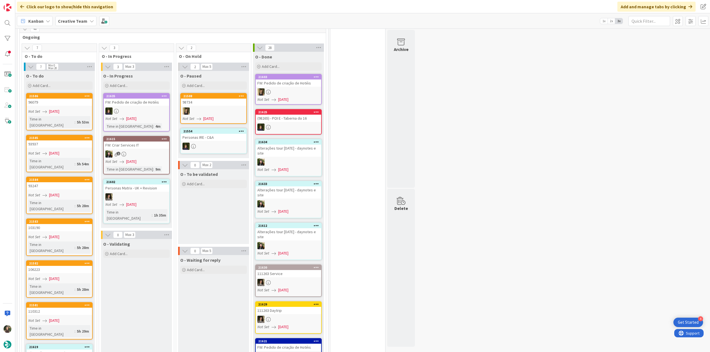
click at [78, 177] on link "21584 93247 Not Set [DATE] Time in [GEOGRAPHIC_DATA] : 5h 28m" at bounding box center [59, 195] width 67 height 37
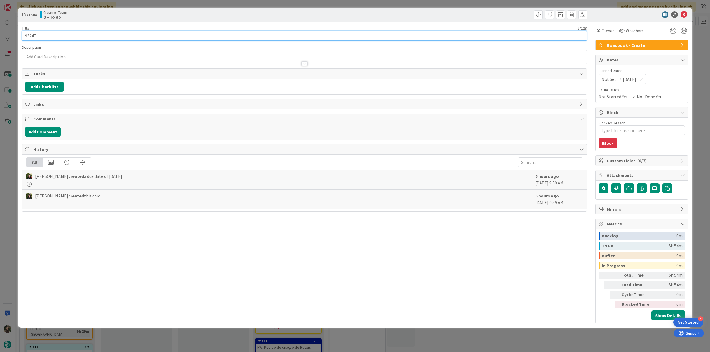
click at [30, 36] on input "93247" at bounding box center [304, 36] width 565 height 10
click at [43, 40] on div "Title 5 / 128 93247 Description Owner Watchers Roadbook - Create Tasks Add Chec…" at bounding box center [304, 173] width 565 height 302
click at [30, 35] on input "93247" at bounding box center [304, 36] width 565 height 10
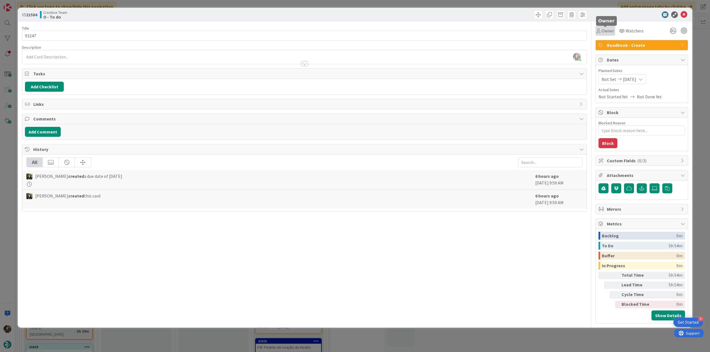
click at [606, 33] on span "Owner" at bounding box center [607, 30] width 12 height 7
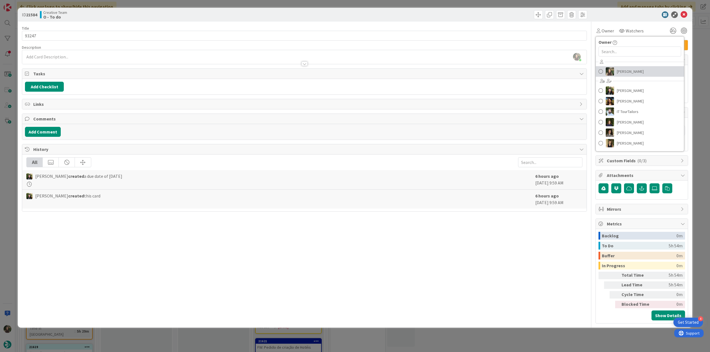
drag, startPoint x: 621, startPoint y: 69, endPoint x: 634, endPoint y: 65, distance: 13.6
click at [621, 69] on span "[PERSON_NAME]" at bounding box center [629, 71] width 27 height 8
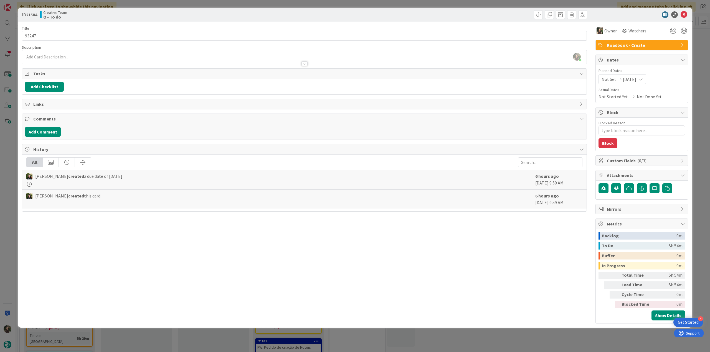
click at [699, 39] on div "ID 21584 Creative Team O - To do Title 5 / 128 93247 Description [PERSON_NAME] …" at bounding box center [355, 176] width 710 height 352
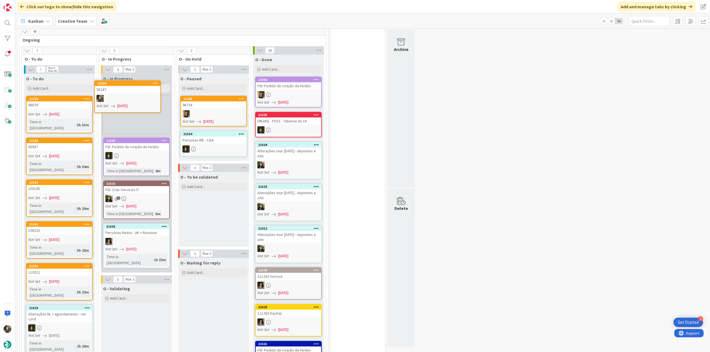
scroll to position [517, 0]
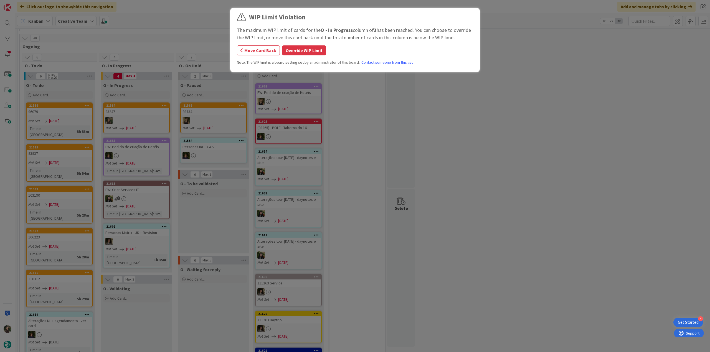
click at [304, 47] on button "Override WIP Limit" at bounding box center [304, 50] width 44 height 10
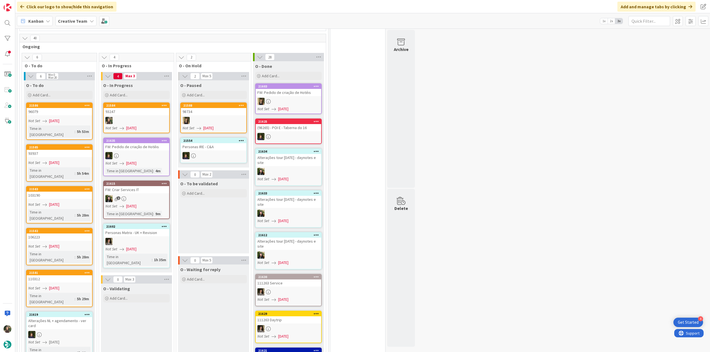
click at [137, 108] on div "93247" at bounding box center [136, 111] width 65 height 7
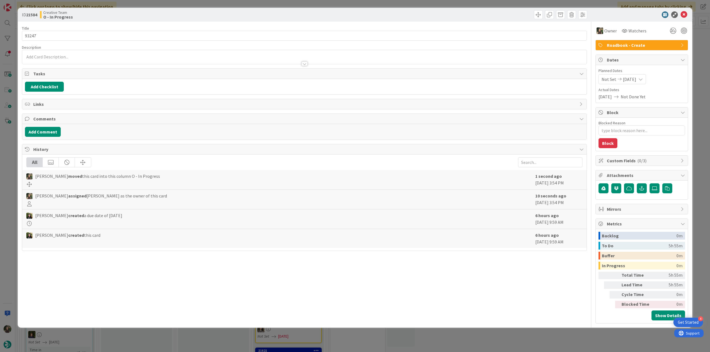
click at [9, 154] on div "ID 21584 Creative Team O - In Progress Title 5 / 128 93247 Description Owner Wa…" at bounding box center [355, 176] width 710 height 352
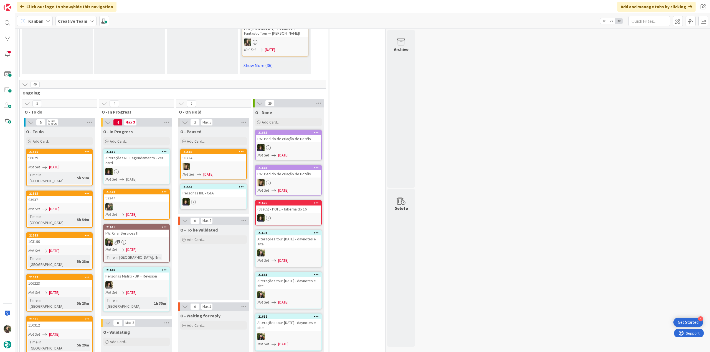
scroll to position [471, 0]
click at [152, 203] on div at bounding box center [136, 206] width 65 height 7
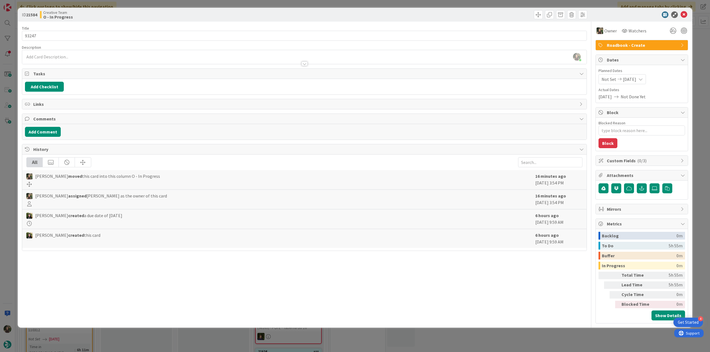
click at [13, 151] on div "ID 21584 Creative Team O - In Progress Title 5 / 128 93247 Description [PERSON_…" at bounding box center [355, 176] width 710 height 352
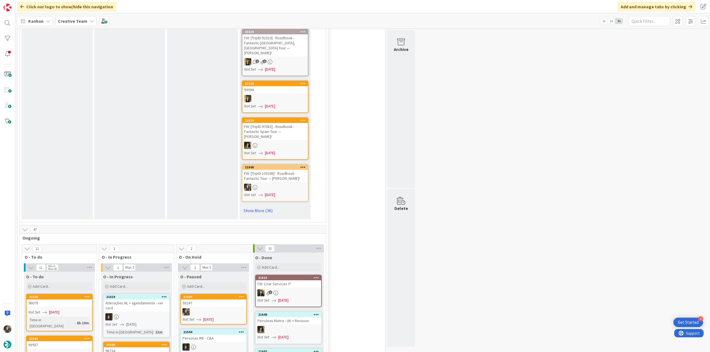
scroll to position [443, 0]
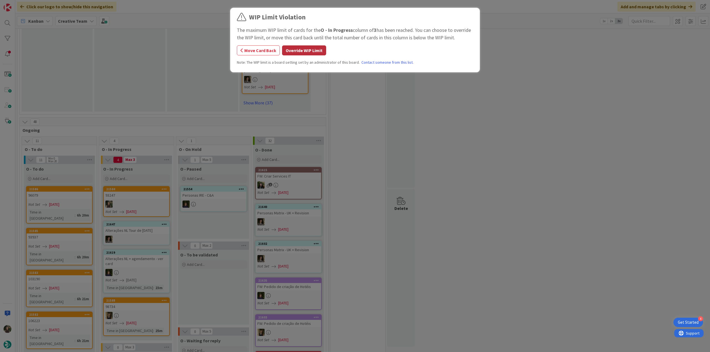
click at [301, 48] on button "Override WIP Limit" at bounding box center [304, 50] width 44 height 10
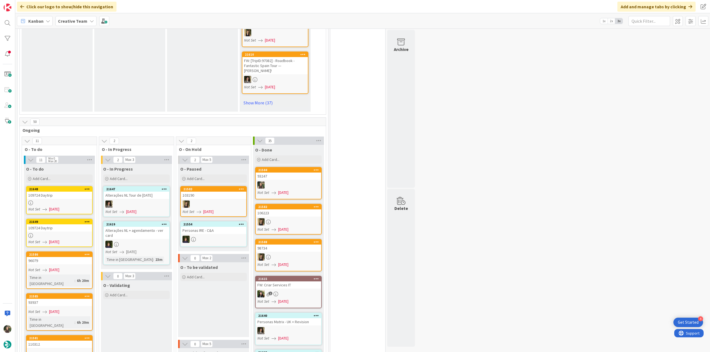
click at [296, 182] on div at bounding box center [288, 185] width 65 height 7
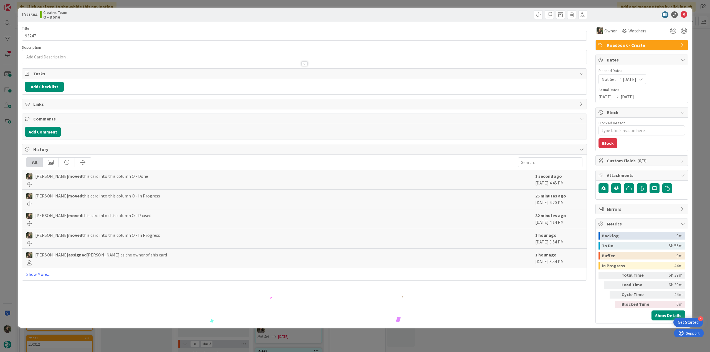
click at [499, 341] on div "ID 21584 Creative Team O - Done Title 5 / 128 93247 Description Owner Watchers …" at bounding box center [355, 176] width 710 height 352
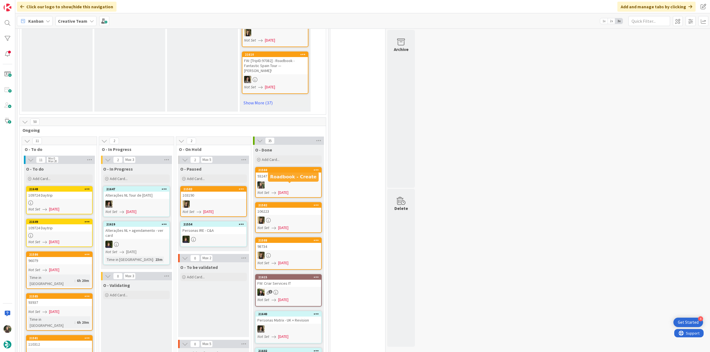
click at [285, 182] on div at bounding box center [288, 185] width 65 height 7
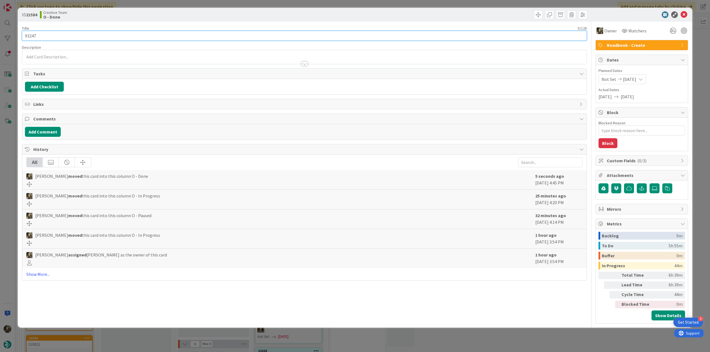
click at [30, 37] on input "93247" at bounding box center [304, 36] width 565 height 10
click at [8, 176] on div "ID 21584 Creative Team O - Done Title 5 / 128 93247 Description Owner Watchers …" at bounding box center [355, 176] width 710 height 352
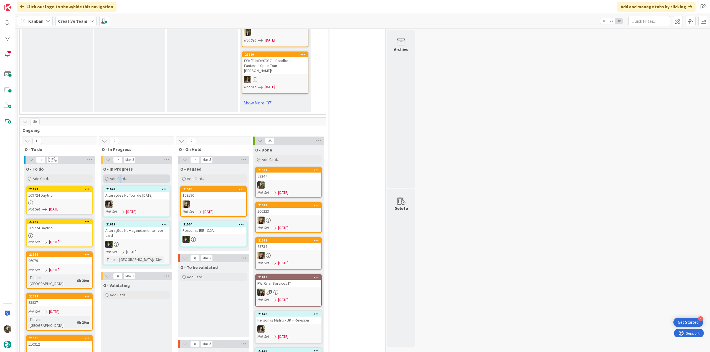
click at [120, 176] on span "Add Card..." at bounding box center [119, 178] width 18 height 5
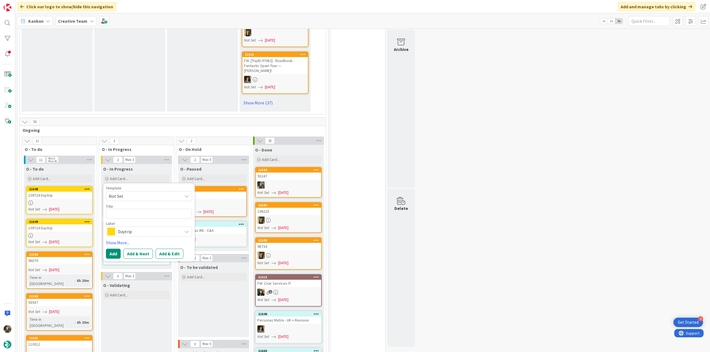
type textarea "x"
type textarea "93247"
type textarea "x"
type textarea "93247"
type textarea "x"
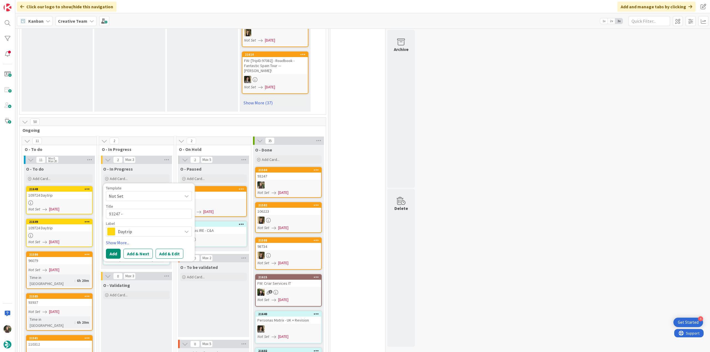
type textarea "93247 -"
type textarea "x"
type textarea "93247 - c"
type textarea "x"
type textarea "93247 - cpm"
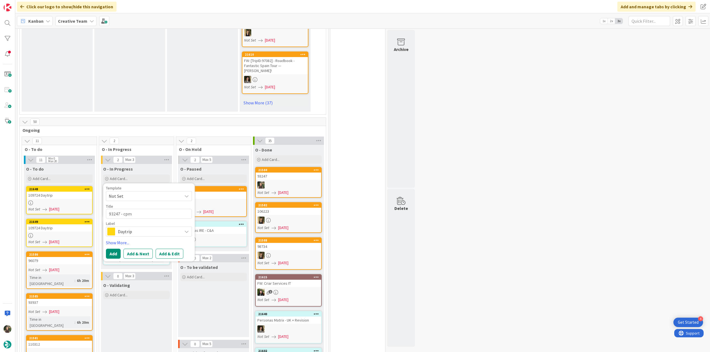
type textarea "x"
type textarea "93247 - cpmn"
type textarea "x"
type textarea "93247 - cpm"
type textarea "x"
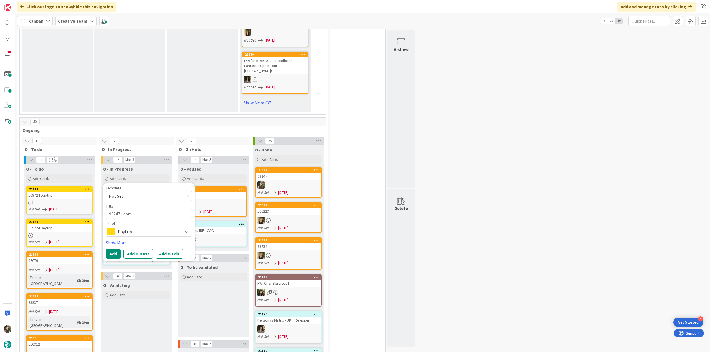
type textarea "93247 - cp"
type textarea "x"
type textarea "93247 - c"
type textarea "x"
type textarea "93247 - co"
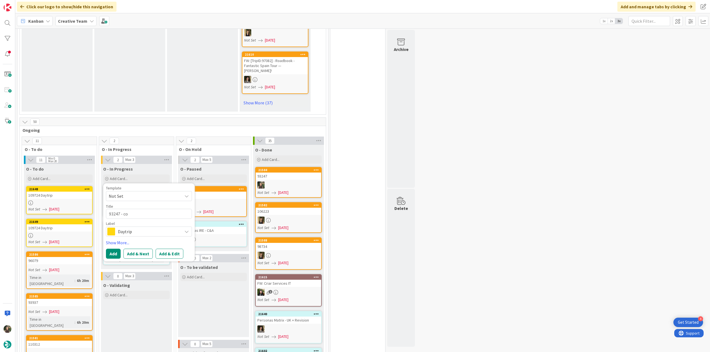
type textarea "x"
type textarea "93247 - con"
type textarea "x"
type textarea "93247 - cont"
type textarea "x"
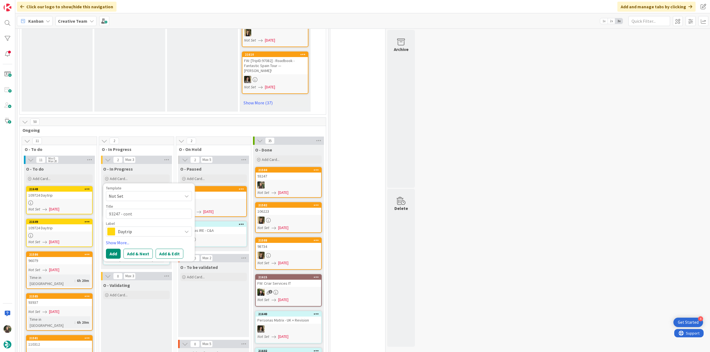
type textarea "93247 - [PERSON_NAME]"
type textarea "x"
type textarea "93247 - contin"
type textarea "x"
type textarea "93247 - continu"
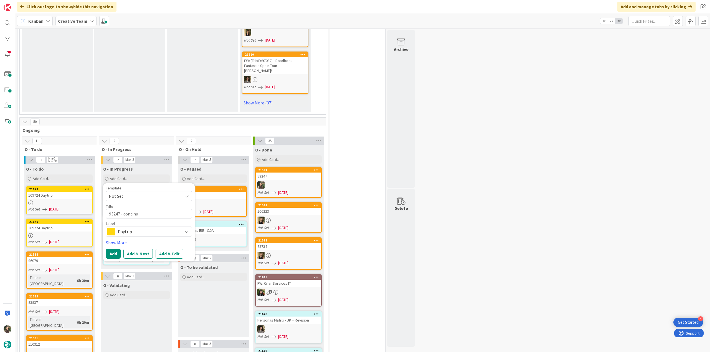
type textarea "x"
type textarea "93247 - continua"
type textarea "x"
type textarea "93247 - continuaç"
type textarea "x"
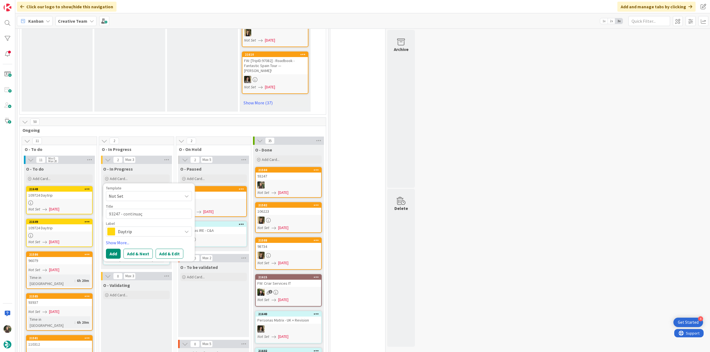
type textarea "93247 - continuaçã"
type textarea "x"
type textarea "93247 - continuação"
click at [159, 228] on span "Daytrip" at bounding box center [149, 232] width 62 height 8
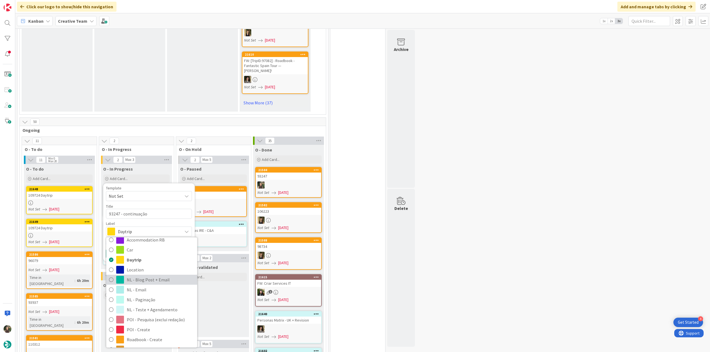
scroll to position [28, 0]
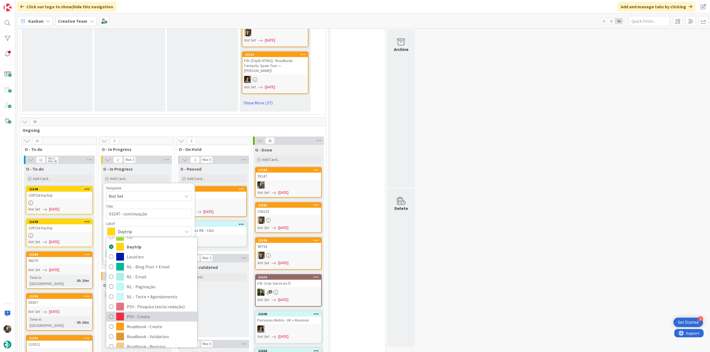
click at [148, 313] on span "POI - Create" at bounding box center [161, 317] width 68 height 8
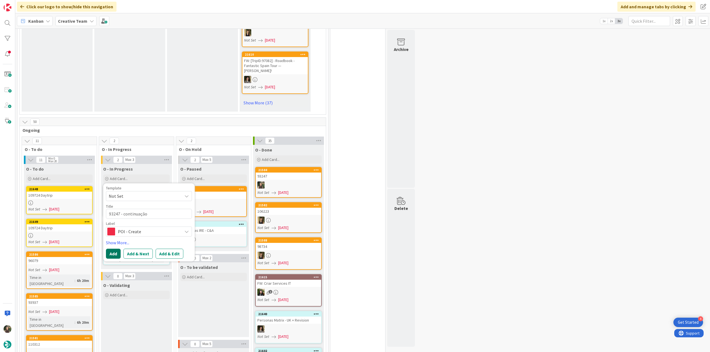
click at [113, 249] on button "Add" at bounding box center [113, 254] width 15 height 10
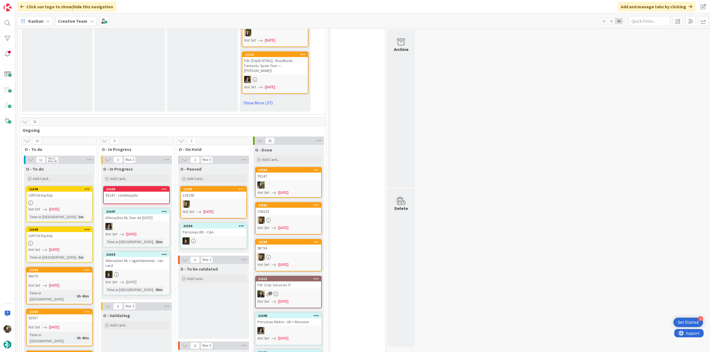
click at [132, 192] on div "93247 - continuação" at bounding box center [136, 195] width 65 height 7
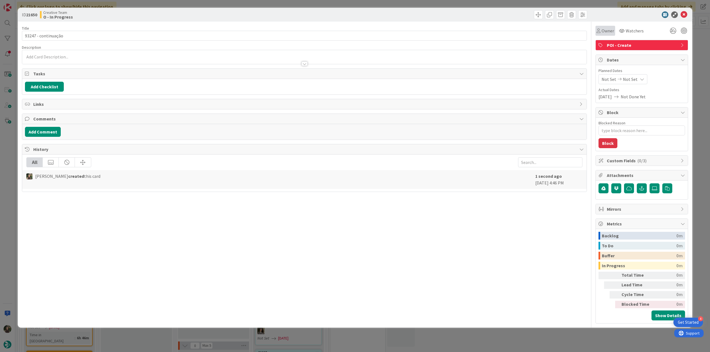
click at [606, 33] on span "Owner" at bounding box center [607, 30] width 12 height 7
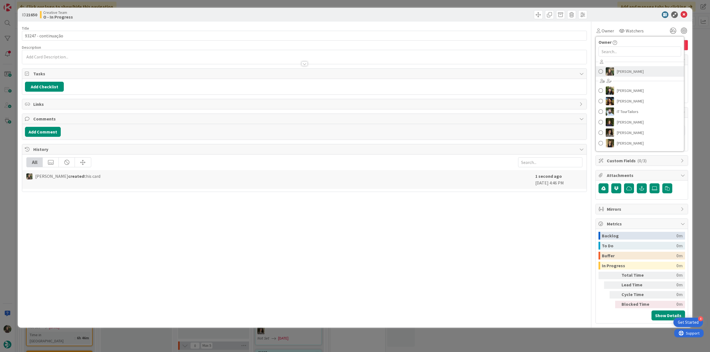
click at [621, 73] on span "[PERSON_NAME]" at bounding box center [629, 71] width 27 height 8
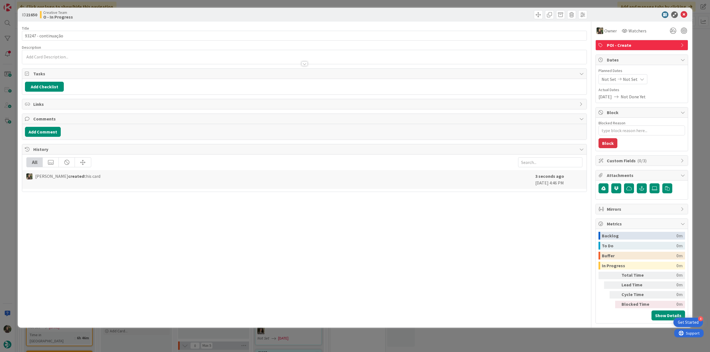
click at [695, 50] on div "ID 21650 Creative Team O - In Progress Title 19 / 128 93247 - continuação Descr…" at bounding box center [355, 176] width 710 height 352
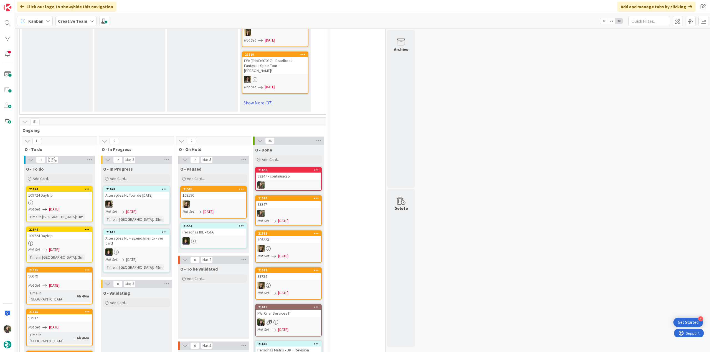
click at [72, 201] on div at bounding box center [59, 203] width 65 height 5
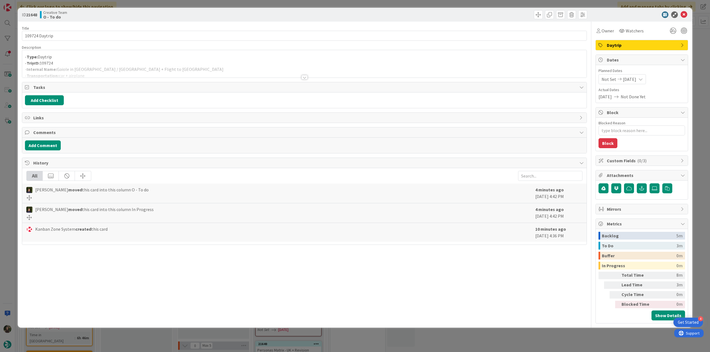
click at [12, 165] on div "ID 21648 Creative Team O - To do Title 14 / 128 109724 Daytrip Description - Ty…" at bounding box center [355, 176] width 710 height 352
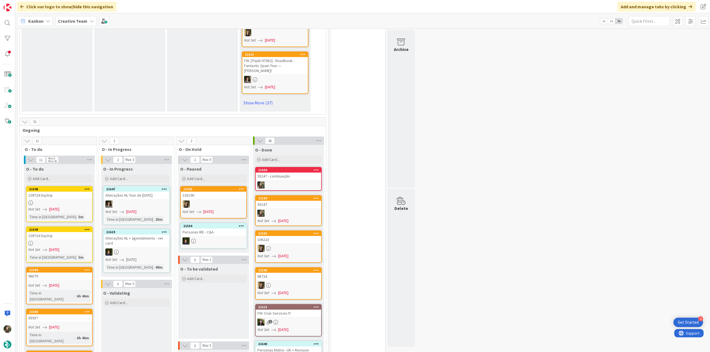
click at [78, 232] on div "109724 Daytrip" at bounding box center [59, 235] width 65 height 7
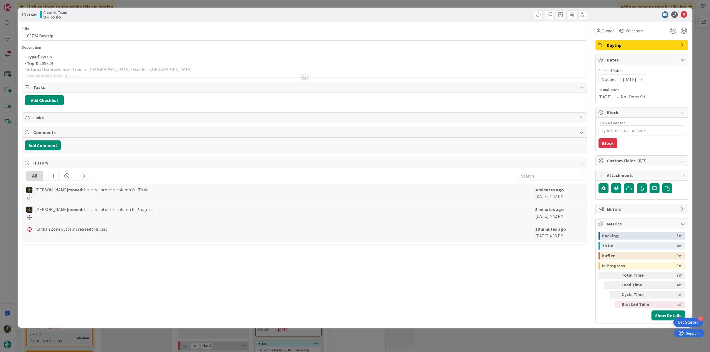
click at [151, 67] on div at bounding box center [304, 70] width 564 height 14
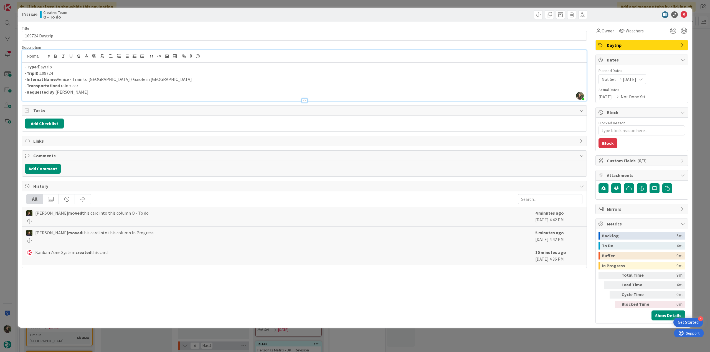
click at [7, 174] on div "ID 21649 Creative Team O - To do Title 14 / 128 109724 Daytrip Description [PER…" at bounding box center [355, 176] width 710 height 352
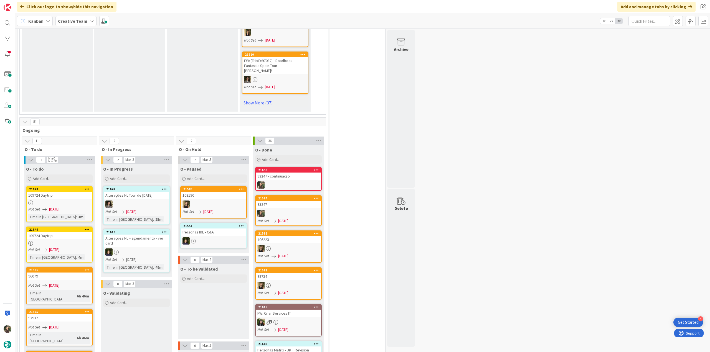
click at [74, 206] on div "Not Set [DATE]" at bounding box center [60, 209] width 64 height 6
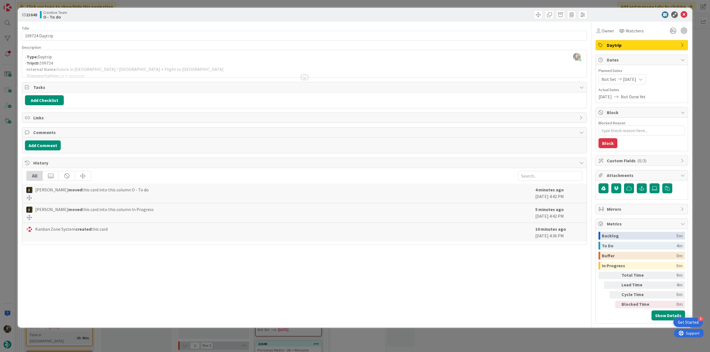
click at [150, 70] on div at bounding box center [304, 70] width 564 height 14
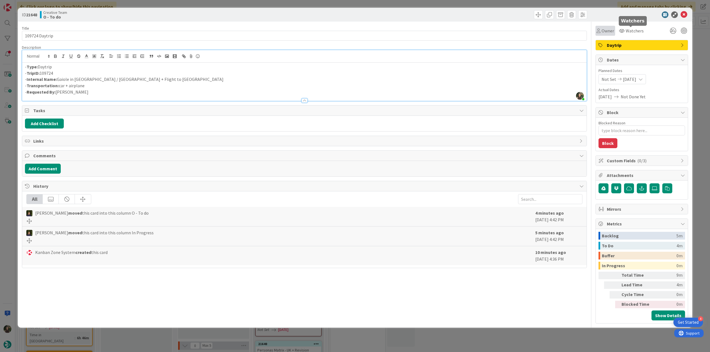
click at [602, 31] on span "Owner" at bounding box center [607, 30] width 12 height 7
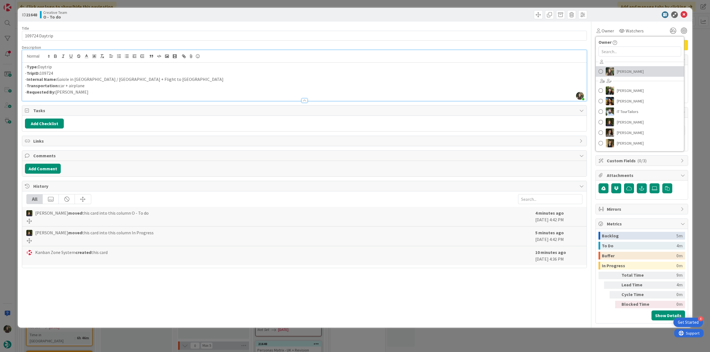
click at [618, 71] on span "[PERSON_NAME]" at bounding box center [629, 71] width 27 height 8
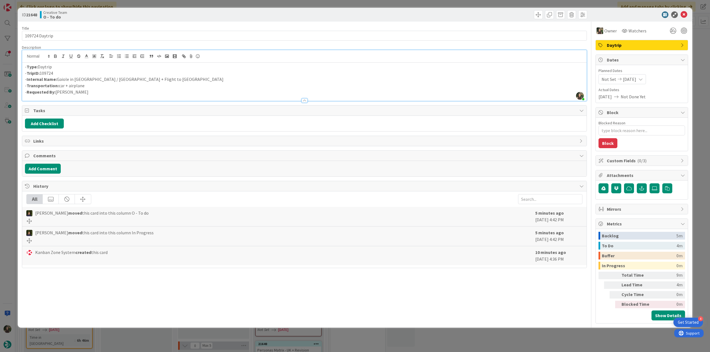
click at [700, 37] on div "ID 21648 Creative Team O - To do Title 14 / 128 109724 Daytrip Description [PER…" at bounding box center [355, 176] width 710 height 352
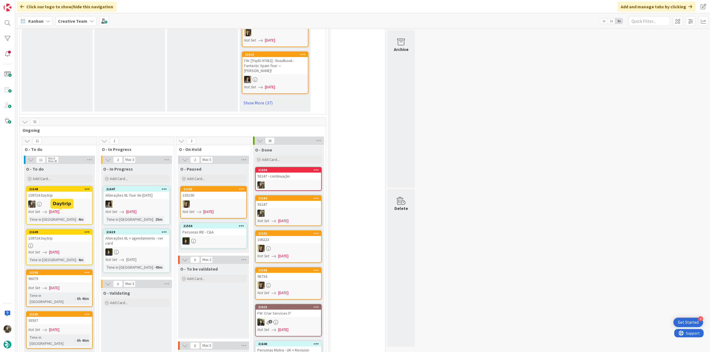
click at [73, 235] on div "109724 Daytrip" at bounding box center [59, 238] width 65 height 7
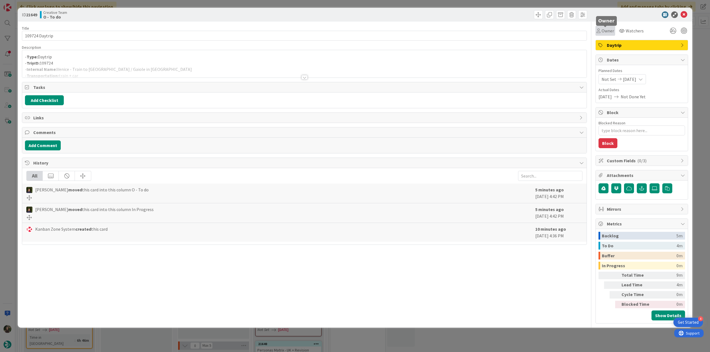
click at [611, 33] on span "Owner" at bounding box center [607, 30] width 12 height 7
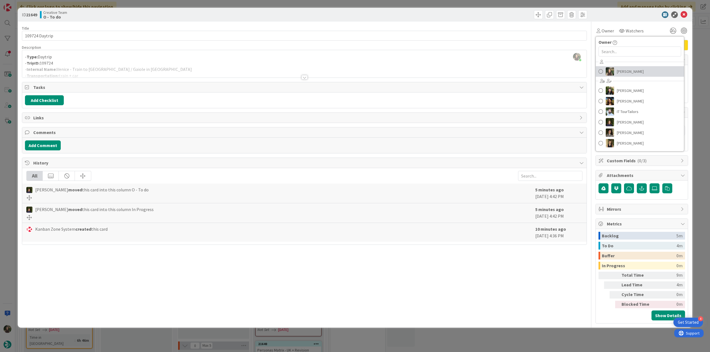
click at [614, 70] on link "[PERSON_NAME]" at bounding box center [639, 71] width 88 height 11
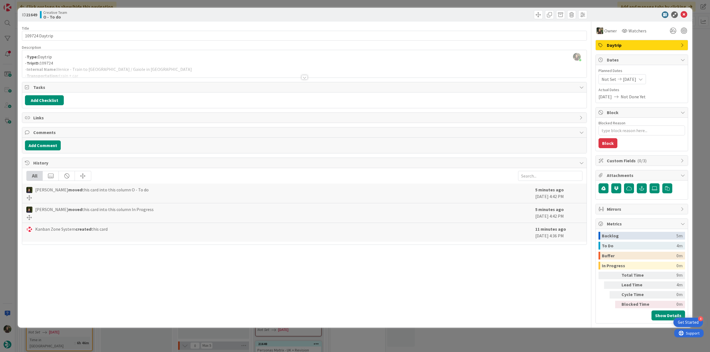
click at [694, 44] on div "ID 21649 Creative Team O - To do Title 14 / 128 109724 Daytrip Description [PER…" at bounding box center [355, 176] width 710 height 352
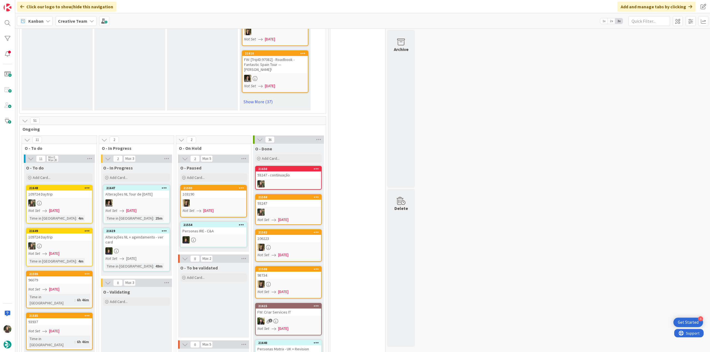
scroll to position [471, 0]
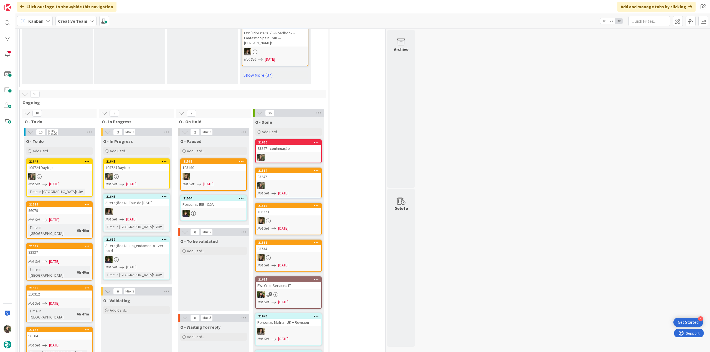
click at [134, 159] on link "21648 109724 Daytrip Not Set [DATE]" at bounding box center [136, 174] width 67 height 31
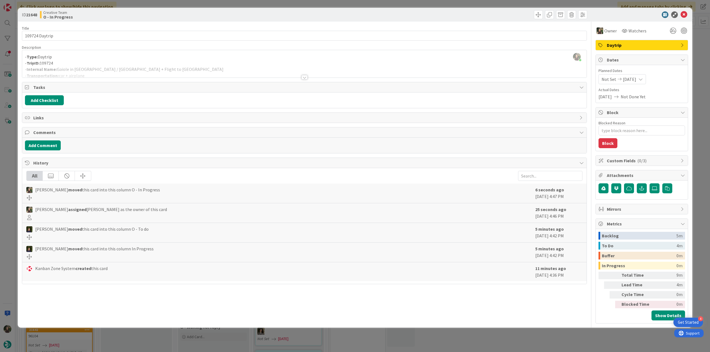
click at [140, 68] on div at bounding box center [304, 70] width 564 height 14
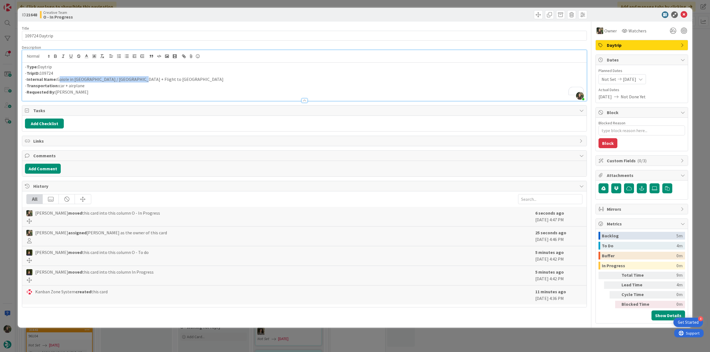
drag, startPoint x: 132, startPoint y: 79, endPoint x: 57, endPoint y: 80, distance: 75.1
click at [57, 80] on p "- Internal Name: Gaiole in [GEOGRAPHIC_DATA] / [GEOGRAPHIC_DATA] + Flight to [G…" at bounding box center [304, 79] width 558 height 6
copy p "Gaiole in [GEOGRAPHIC_DATA] / [GEOGRAPHIC_DATA] + Flight to [GEOGRAPHIC_DATA]"
click at [12, 147] on div "ID 21648 Creative Team O - In Progress Title 14 / 128 109724 Daytrip Descriptio…" at bounding box center [355, 176] width 710 height 352
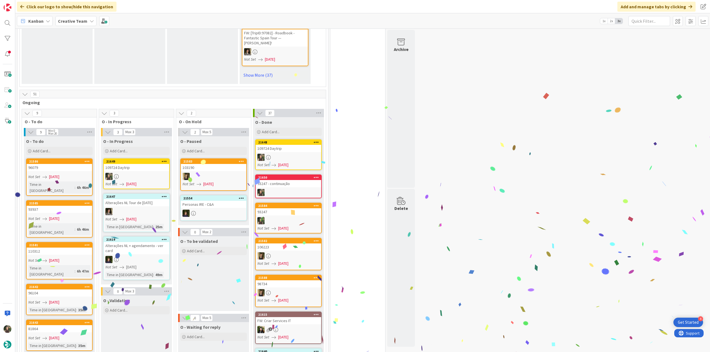
click at [141, 173] on div at bounding box center [136, 176] width 65 height 7
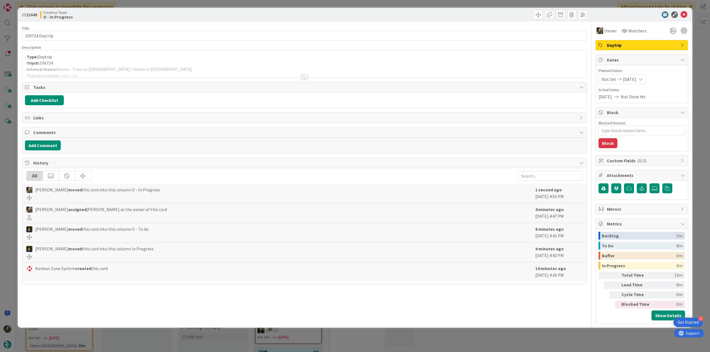
type textarea "x"
click at [141, 65] on div at bounding box center [304, 70] width 564 height 14
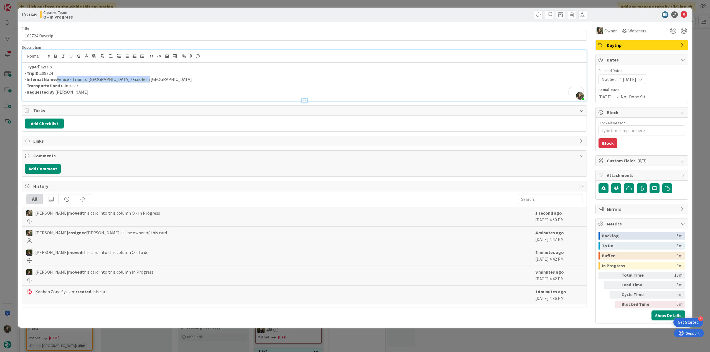
drag, startPoint x: 143, startPoint y: 82, endPoint x: 57, endPoint y: 80, distance: 86.2
click at [57, 80] on p "- Internal Name: Venice - Train to [PERSON_NAME] / Gaiole in [GEOGRAPHIC_DATA]" at bounding box center [304, 79] width 558 height 6
drag, startPoint x: 57, startPoint y: 34, endPoint x: 4, endPoint y: 40, distance: 53.6
click at [6, 39] on div "ID 21649 Creative Team O - In Progress Title 14 / 128 109724 Daytrip Descriptio…" at bounding box center [355, 176] width 710 height 352
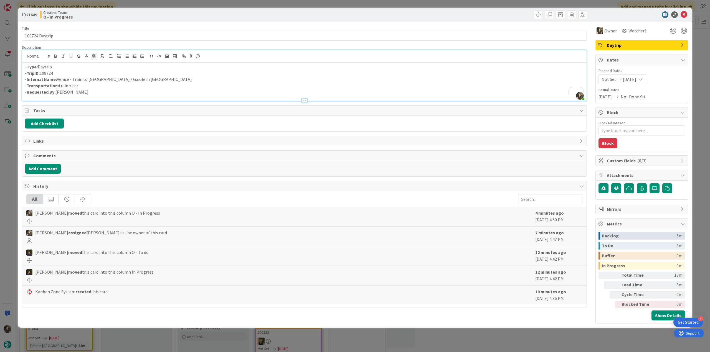
click at [3, 166] on div "ID 21649 Creative Team O - In Progress Title 14 / 128 109724 Daytrip Descriptio…" at bounding box center [355, 176] width 710 height 352
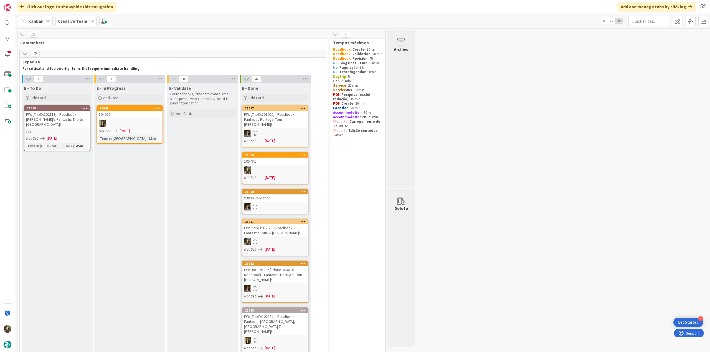
click at [71, 120] on div "FW: [TripID:102119] - Roadbook - [PERSON_NAME]'s Fantastic Trip to [GEOGRAPHIC_…" at bounding box center [56, 119] width 65 height 17
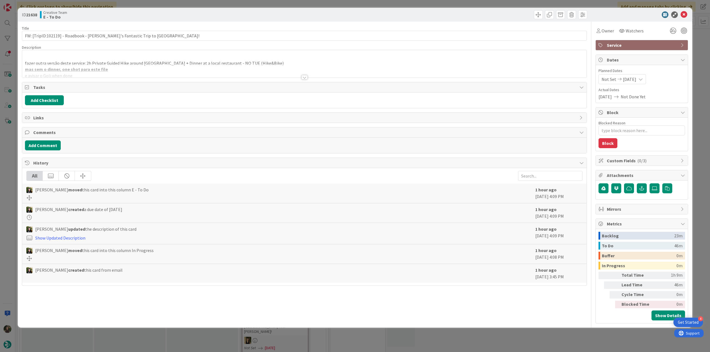
click at [273, 62] on div "fazer outra versão deste service: 2h Private Guided Hike around Bellagio + Dinn…" at bounding box center [304, 63] width 564 height 27
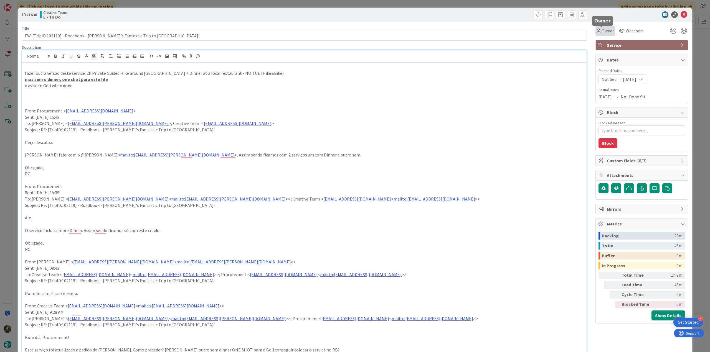
click at [602, 31] on span "Owner" at bounding box center [607, 30] width 12 height 7
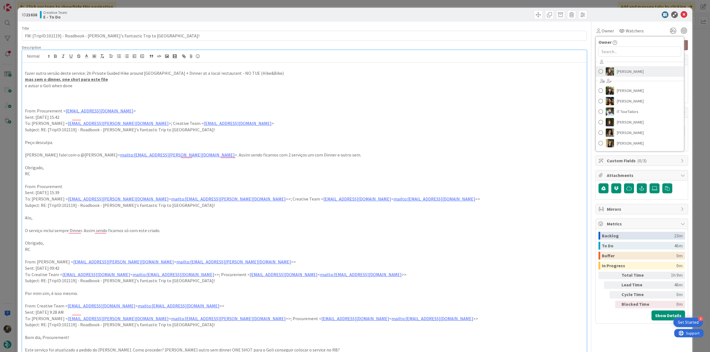
click at [621, 73] on span "[PERSON_NAME]" at bounding box center [629, 71] width 27 height 8
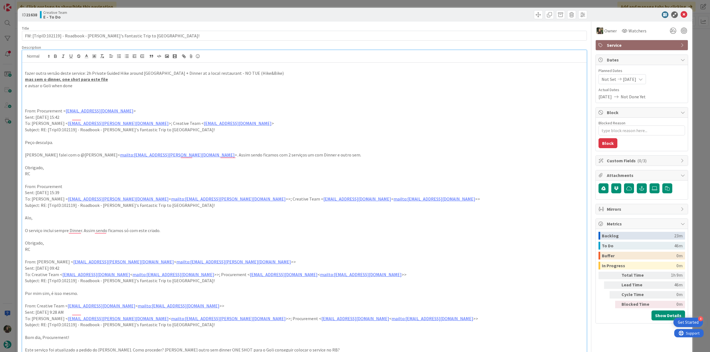
click at [691, 40] on div "ID 21638 Creative Team E - To Do Title 64 / 128 FW: [TripID:102119] - Roadbook …" at bounding box center [355, 176] width 710 height 352
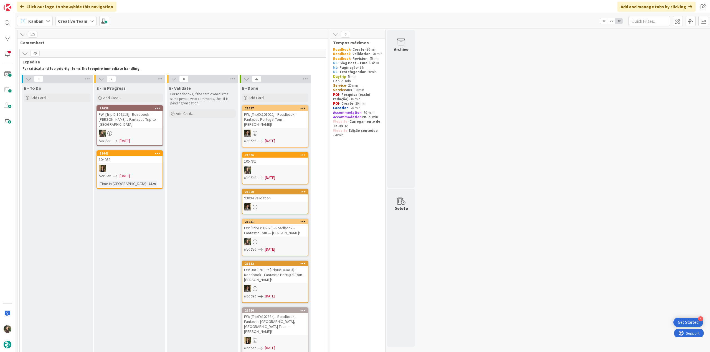
click at [123, 123] on div "FW: [TripID:102119] - Roadbook - [PERSON_NAME]'s Fantastic Trip to [GEOGRAPHIC_…" at bounding box center [129, 119] width 65 height 17
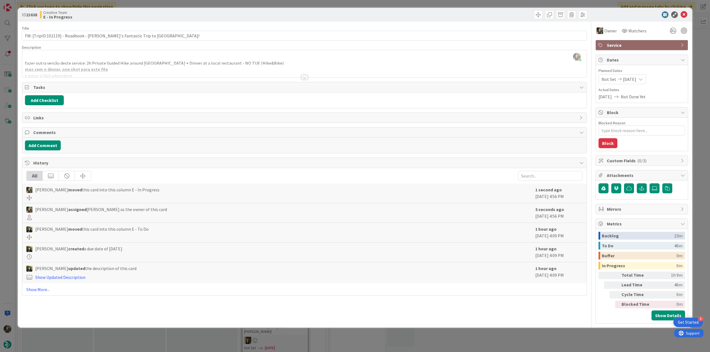
click at [130, 66] on div at bounding box center [304, 70] width 564 height 14
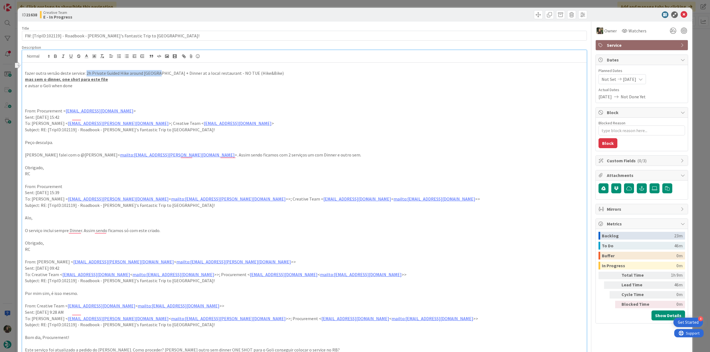
drag, startPoint x: 85, startPoint y: 73, endPoint x: 155, endPoint y: 73, distance: 70.7
click at [155, 73] on p "fazer outra versão deste service: 2h Private Guided Hike around Bellagio + Dinn…" at bounding box center [304, 73] width 558 height 6
copy p "2h Private Guided Hike around Bellagi"
click at [154, 78] on p "mas sem o dinner, one shot para este file" at bounding box center [304, 79] width 558 height 6
drag, startPoint x: 156, startPoint y: 76, endPoint x: 85, endPoint y: 74, distance: 71.5
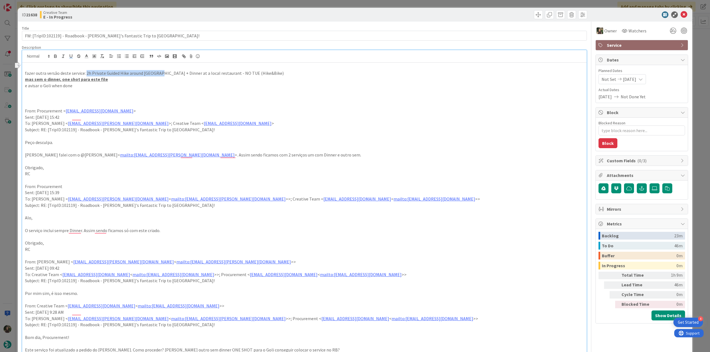
click at [85, 74] on p "fazer outra versão deste service: 2h Private Guided Hike around Bellagio + Dinn…" at bounding box center [304, 73] width 558 height 6
copy p "2h Private Guided Hike around Bellagio"
drag, startPoint x: 252, startPoint y: 73, endPoint x: 211, endPoint y: 73, distance: 40.8
click at [211, 73] on p "fazer outra versão deste service: 2h Private Guided Hike around Bellagio + Dinn…" at bounding box center [304, 73] width 558 height 6
copy p "- NO TUE (Hike&Bike)"
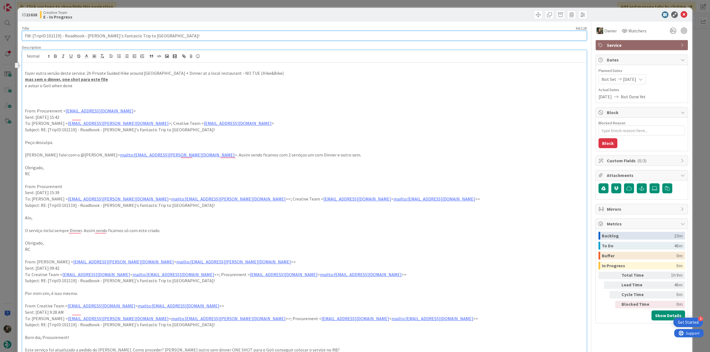
click at [54, 34] on input "FW: [TripID:102119] - Roadbook - [PERSON_NAME]'s Fantastic Trip to [GEOGRAPHIC_…" at bounding box center [304, 36] width 565 height 10
drag, startPoint x: 148, startPoint y: 34, endPoint x: 1, endPoint y: 44, distance: 147.3
click at [2, 39] on div "ID 21638 Creative Team E - In Progress Title 64 / 128 FW: [TripID:102119] - Roa…" at bounding box center [355, 176] width 710 height 352
click at [12, 165] on div "ID 21638 Creative Team E - In Progress Title 64 / 128 FW: [TripID:102119] - Roa…" at bounding box center [355, 176] width 710 height 352
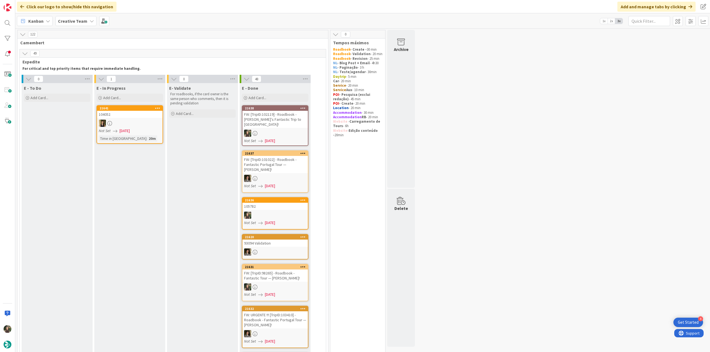
click at [296, 118] on div "FW: [TripID:102119] - Roadbook - [PERSON_NAME]'s Fantastic Trip to [GEOGRAPHIC_…" at bounding box center [274, 119] width 65 height 17
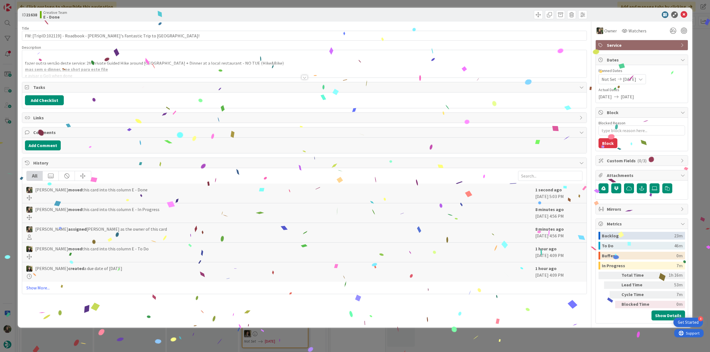
click at [585, 344] on div "ID 21638 Creative Team E - Done Title 64 / 128 FW: [TripID:102119] - Roadbook -…" at bounding box center [355, 176] width 710 height 352
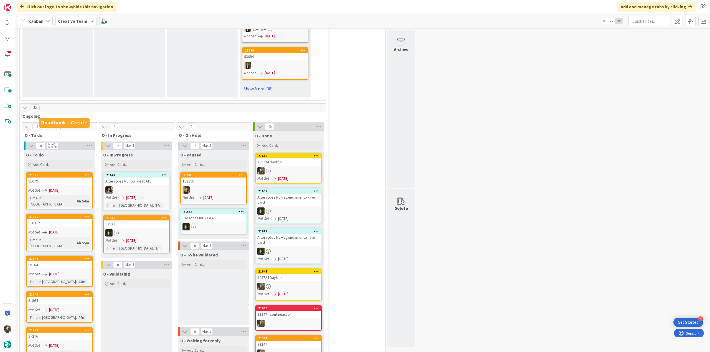
scroll to position [499, 0]
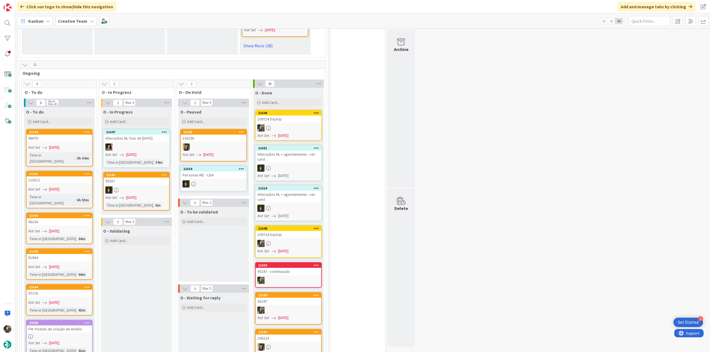
click at [70, 129] on link "21586 96079 Not Set 08/25/2025 Time in Column : 6h 54m" at bounding box center [59, 147] width 67 height 37
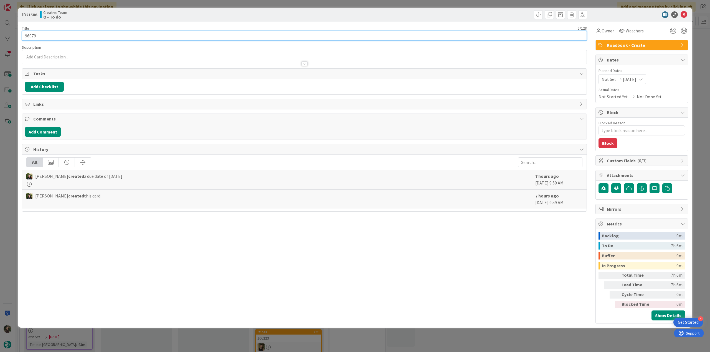
click at [32, 37] on input "96079" at bounding box center [304, 36] width 565 height 10
click at [4, 152] on div "ID 21586 Creative Team O - To do Title 5 / 128 96079 Description Inês Gonçalves…" at bounding box center [355, 176] width 710 height 352
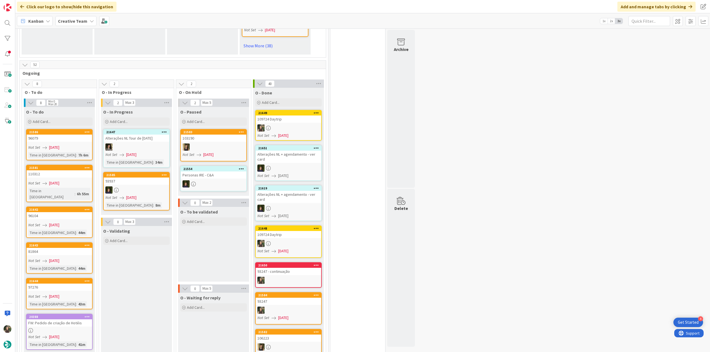
click at [59, 180] on span "[DATE]" at bounding box center [54, 183] width 10 height 6
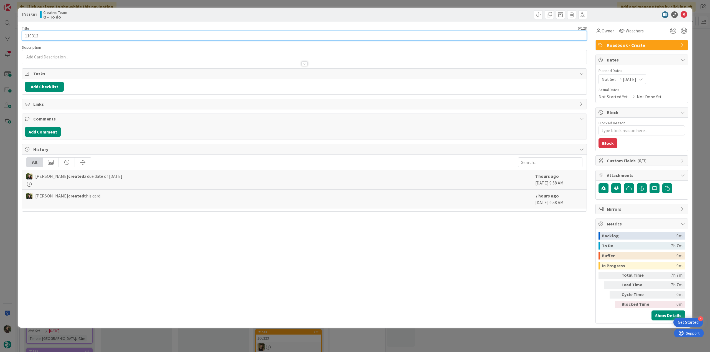
click at [33, 36] on input "110312" at bounding box center [304, 36] width 565 height 10
drag, startPoint x: 603, startPoint y: 30, endPoint x: 607, endPoint y: 34, distance: 5.7
click at [603, 30] on span "Owner" at bounding box center [607, 30] width 12 height 7
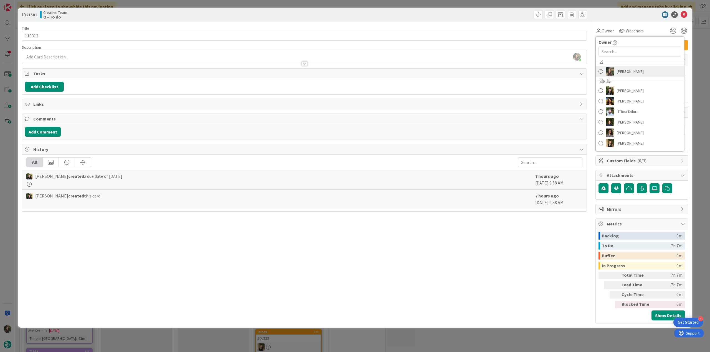
click at [629, 72] on span "[PERSON_NAME]" at bounding box center [629, 71] width 27 height 8
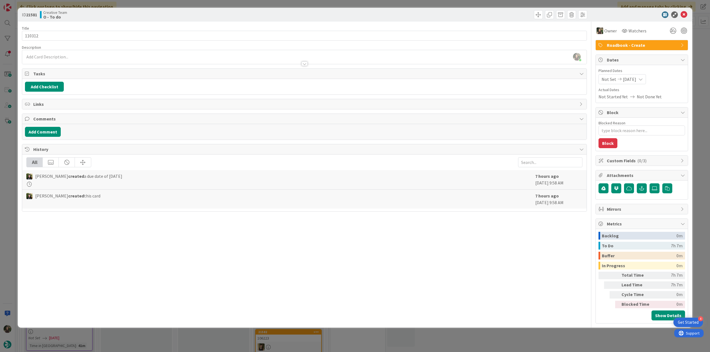
type textarea "x"
click at [701, 57] on div "ID 21581 Creative Team O - To do Title 6 / 128 110312 Description Inês Gonçalve…" at bounding box center [355, 176] width 710 height 352
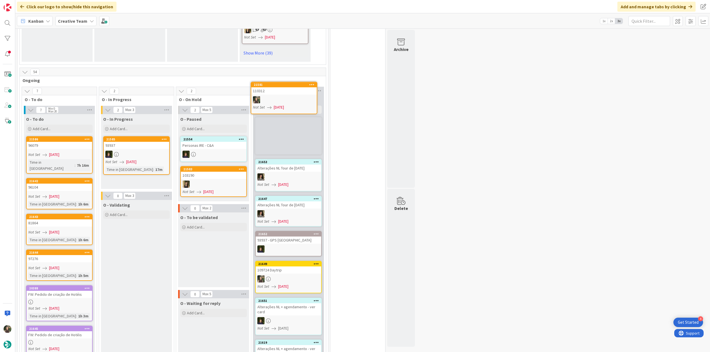
scroll to position [493, 0]
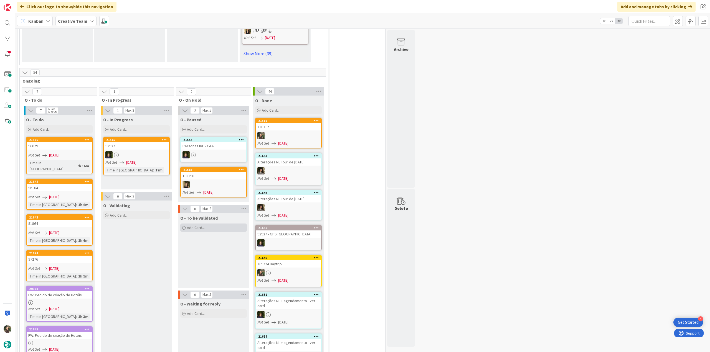
click at [223, 224] on div "Add Card..." at bounding box center [213, 228] width 67 height 8
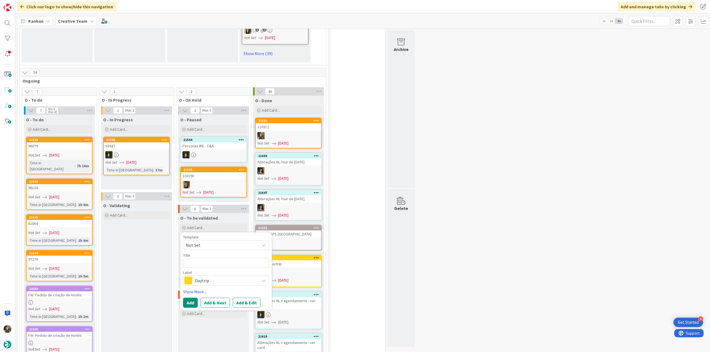
type textarea "110312"
type textarea "x"
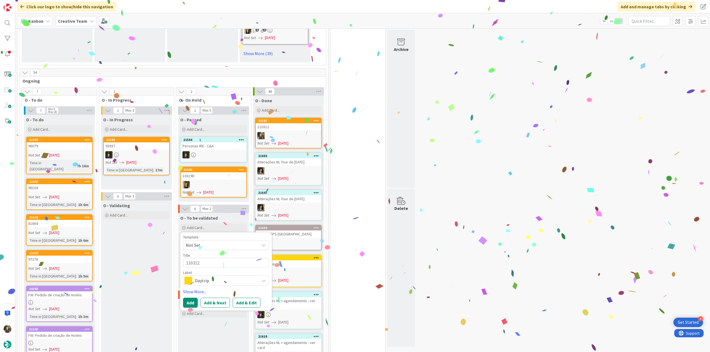
type textarea "110312"
type textarea "x"
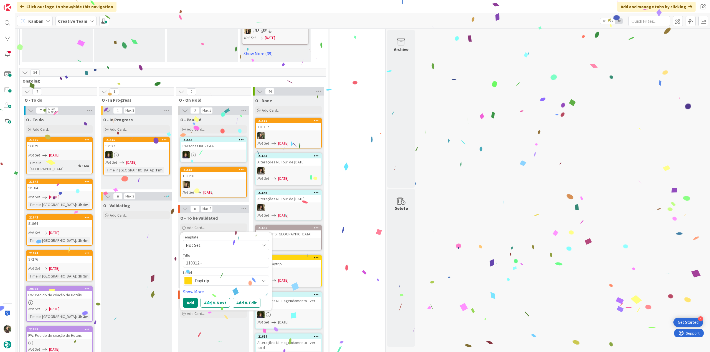
type textarea "110312 -"
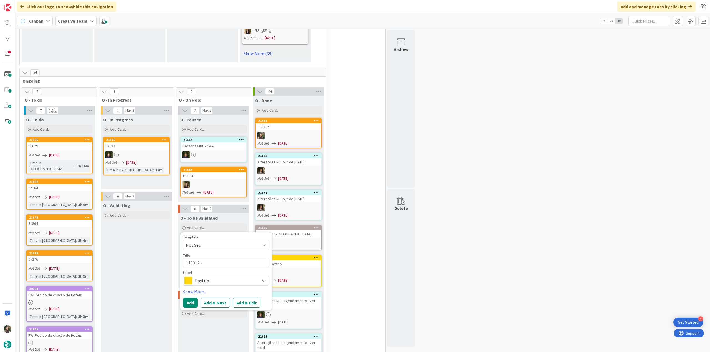
type textarea "x"
type textarea "110312 - V"
type textarea "x"
type textarea "110312 - Va"
type textarea "x"
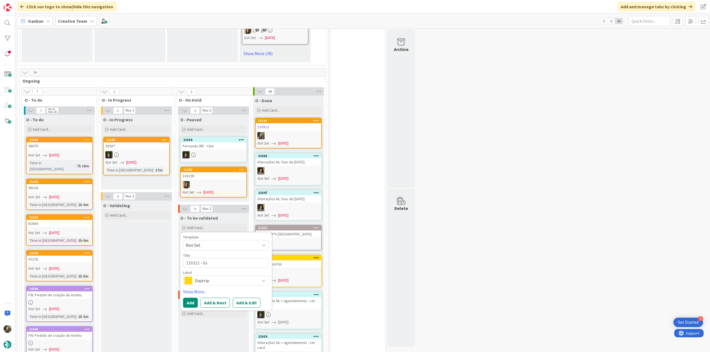
type textarea "110312 - Val"
type textarea "x"
type textarea "110312 - Vali"
type textarea "x"
type textarea "110312 - Valid"
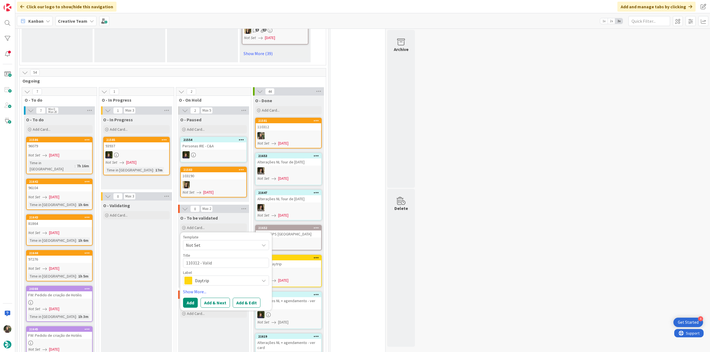
type textarea "x"
type textarea "110312 - Valida"
type textarea "x"
type textarea "110312 - Validat"
type textarea "x"
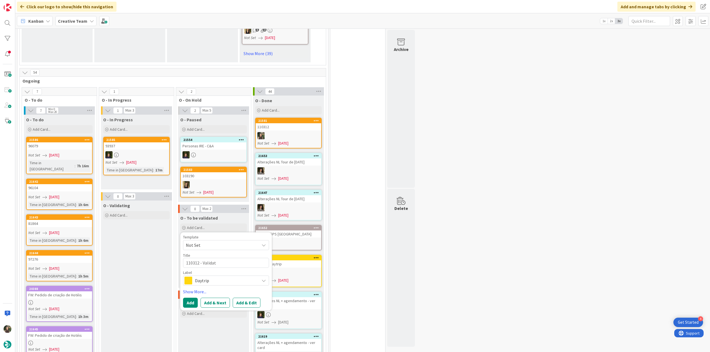
type textarea "110312 - Validati"
type textarea "x"
type textarea "110312 - Validatio"
type textarea "x"
type textarea "110312 - Validation"
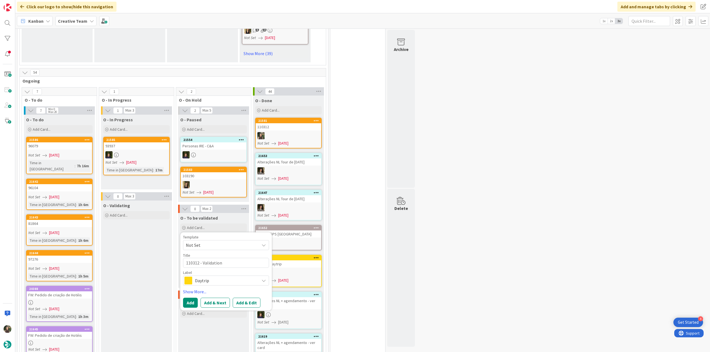
click at [250, 262] on div "Template Not Set Title 19 / 128 110312 - Validation Label Daytrip Show More... …" at bounding box center [226, 271] width 86 height 73
click at [241, 277] on span "Daytrip" at bounding box center [226, 281] width 62 height 8
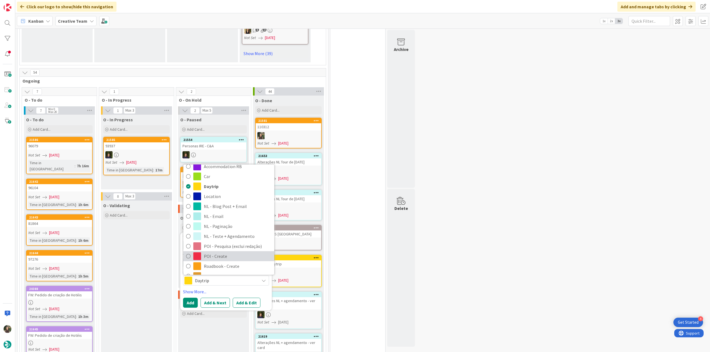
scroll to position [28, 0]
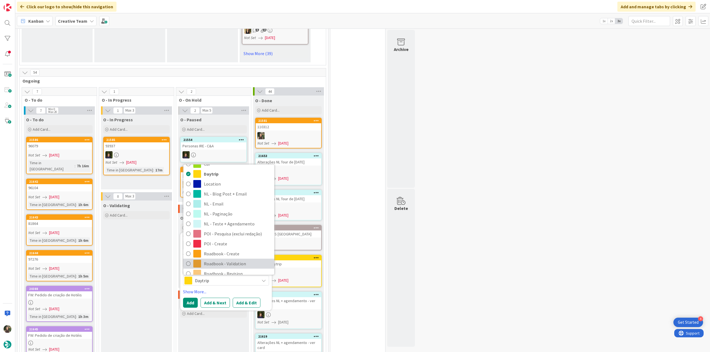
drag, startPoint x: 236, startPoint y: 237, endPoint x: 226, endPoint y: 244, distance: 12.1
click at [236, 260] on span "Roadbook - Validation" at bounding box center [238, 264] width 68 height 8
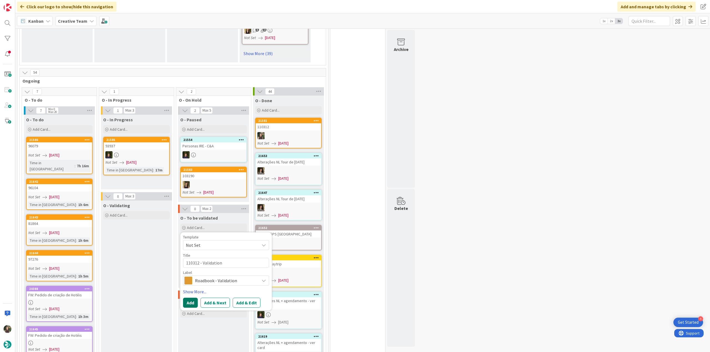
click at [192, 298] on button "Add" at bounding box center [190, 303] width 15 height 10
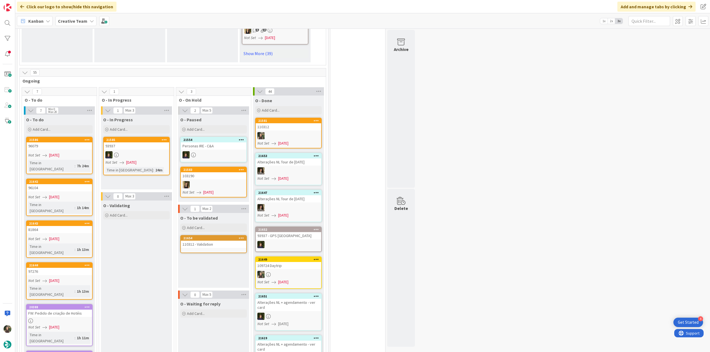
click at [210, 235] on link "21654 110312 - Validation" at bounding box center [213, 244] width 67 height 18
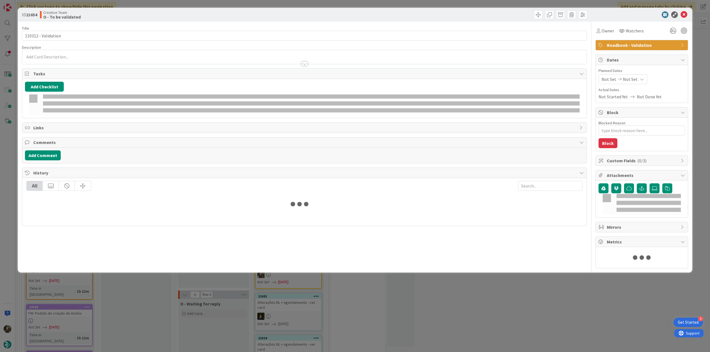
type textarea "x"
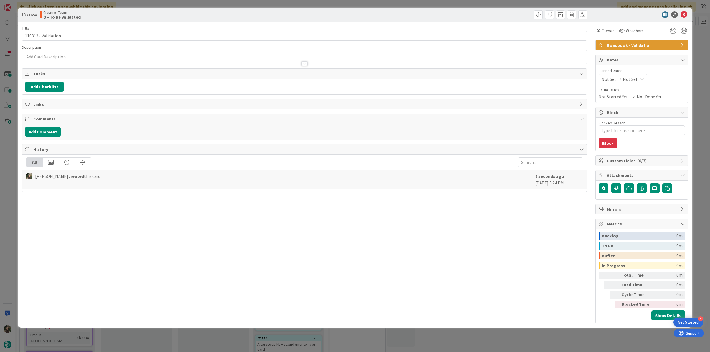
click at [94, 55] on p at bounding box center [304, 57] width 558 height 6
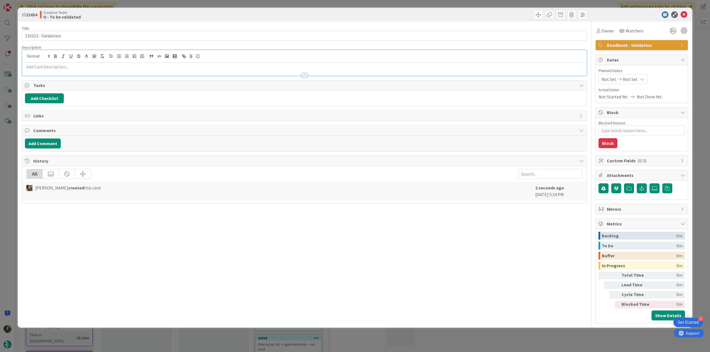
click at [81, 66] on p at bounding box center [304, 67] width 558 height 6
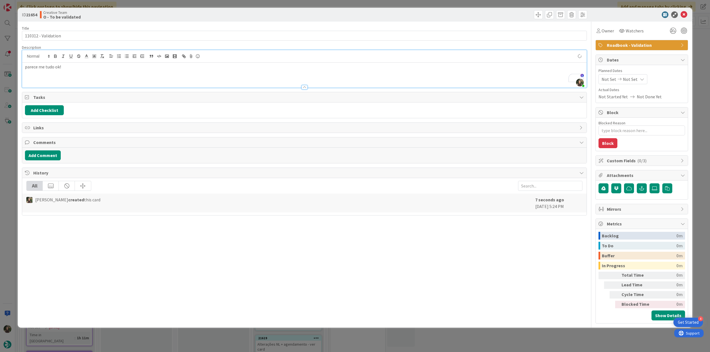
type textarea "x"
click at [10, 210] on div "ID 21654 Creative Team O - To be validated Title 19 / 128 110312 - Validation D…" at bounding box center [355, 176] width 710 height 352
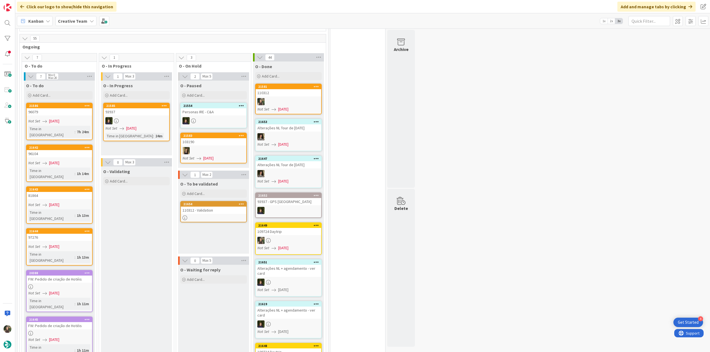
scroll to position [527, 0]
click at [76, 229] on link "21644 97276 Not Set 08/25/2025 Time in Column : 1h 13m" at bounding box center [59, 247] width 67 height 37
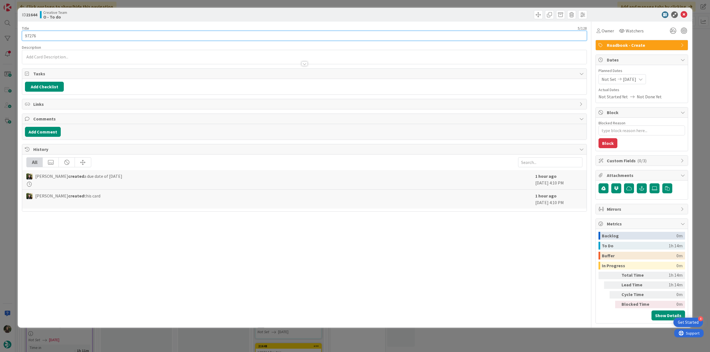
click at [30, 36] on input "97276" at bounding box center [304, 36] width 565 height 10
click at [605, 33] on span "Owner" at bounding box center [607, 30] width 12 height 7
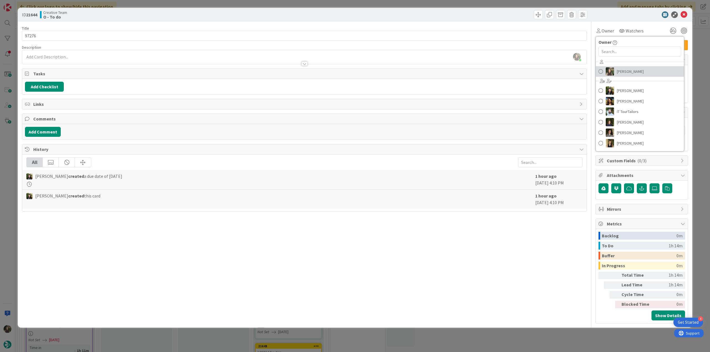
click at [623, 73] on span "[PERSON_NAME]" at bounding box center [629, 71] width 27 height 8
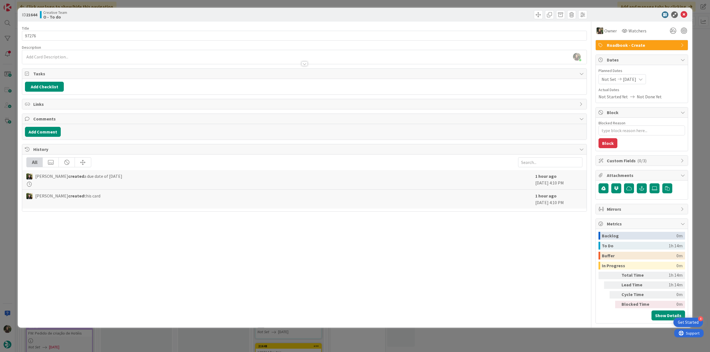
click at [698, 39] on div "ID 21644 Creative Team O - To do Title 5 / 128 97276 Description Inês Gonçalves…" at bounding box center [355, 176] width 710 height 352
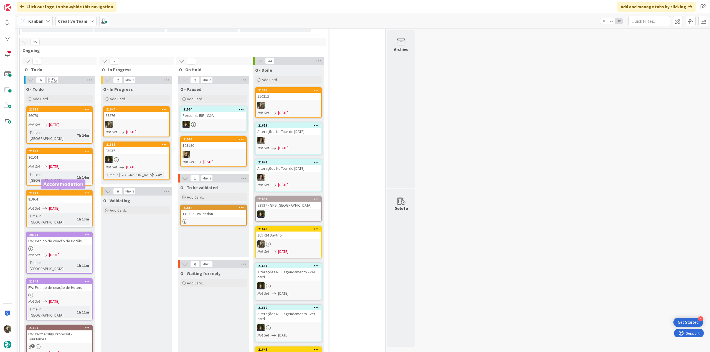
scroll to position [522, 0]
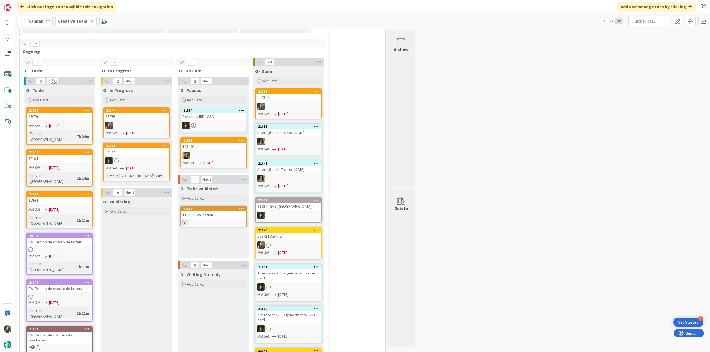
click at [289, 103] on div at bounding box center [288, 106] width 65 height 7
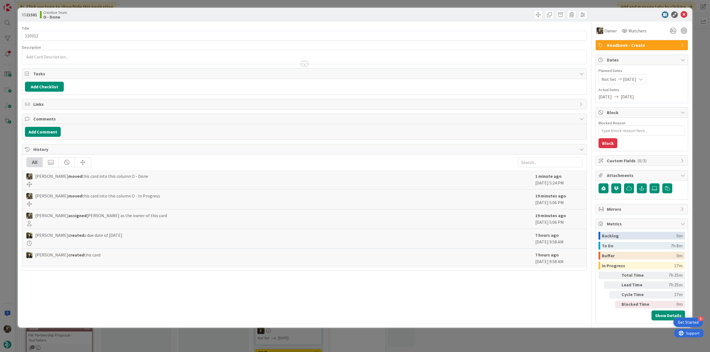
click at [595, 343] on div "ID 21581 Creative Team O - Done Title 6 / 128 110312 Description Owner Watchers…" at bounding box center [355, 176] width 710 height 352
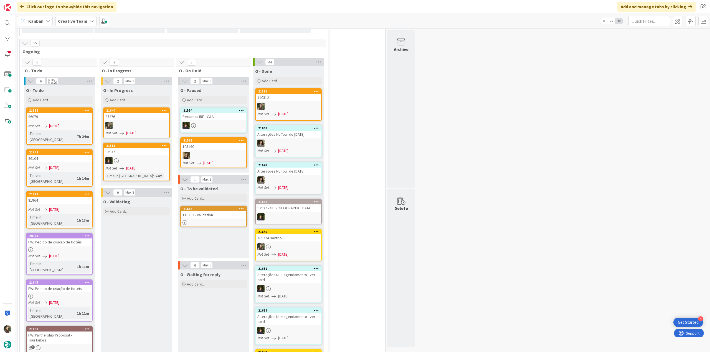
click at [136, 113] on div "97276" at bounding box center [136, 116] width 65 height 7
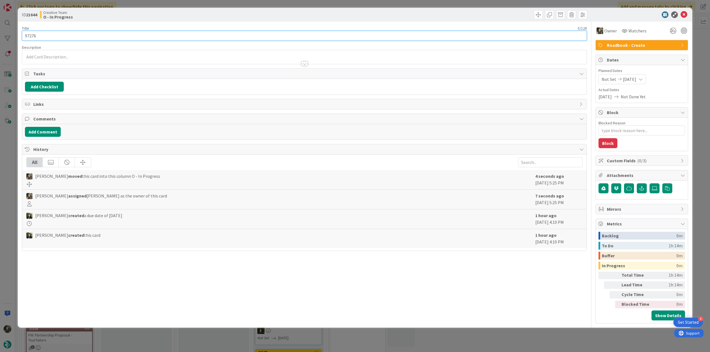
click at [34, 35] on input "97276" at bounding box center [304, 36] width 565 height 10
click at [10, 157] on div "ID 21644 Creative Team O - In Progress Title 5 / 128 97276 Description Inês Gon…" at bounding box center [355, 176] width 710 height 352
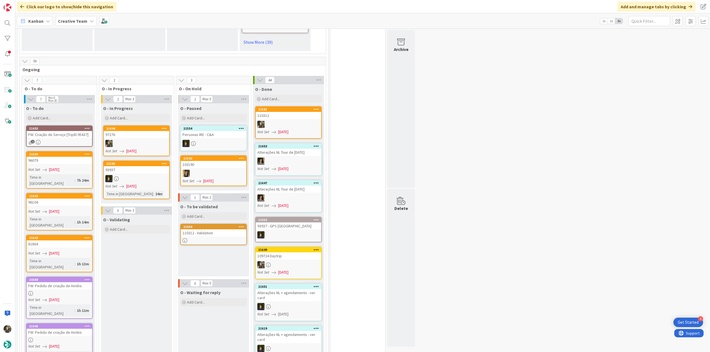
scroll to position [494, 0]
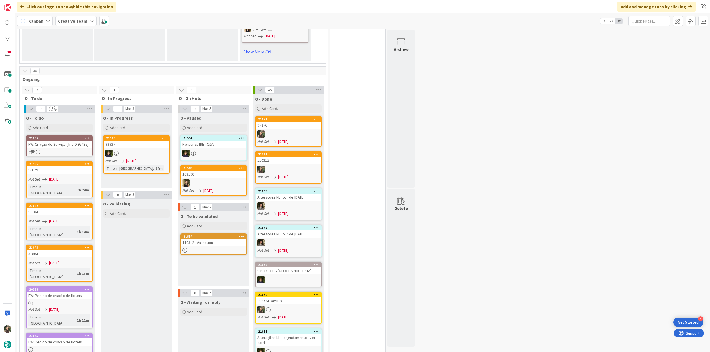
click at [294, 116] on link "21644 97276 Not Set 08/25/2025" at bounding box center [288, 131] width 67 height 31
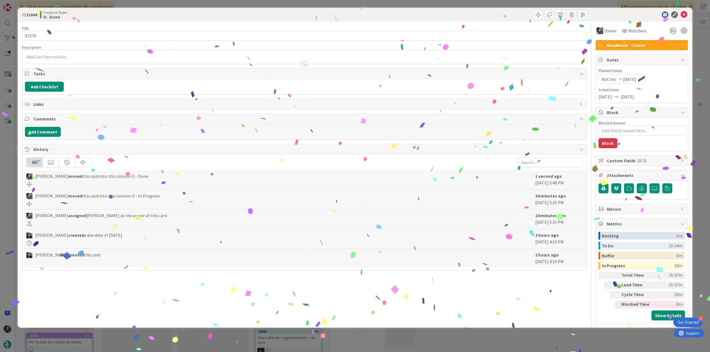
type textarea "x"
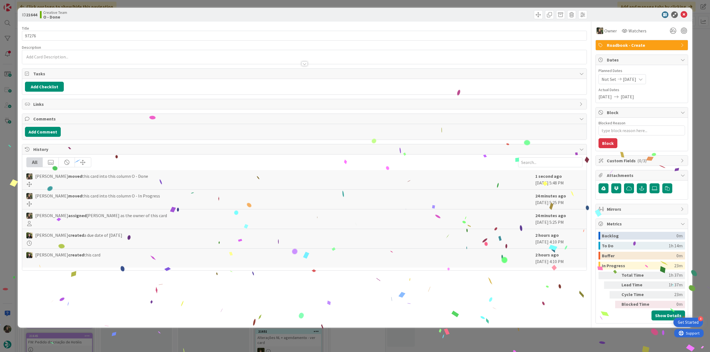
drag, startPoint x: 553, startPoint y: 341, endPoint x: 389, endPoint y: 352, distance: 163.9
click at [552, 340] on div "ID 21644 Creative Team O - Done Title 5 / 128 97276 Description Owner Watchers …" at bounding box center [355, 176] width 710 height 352
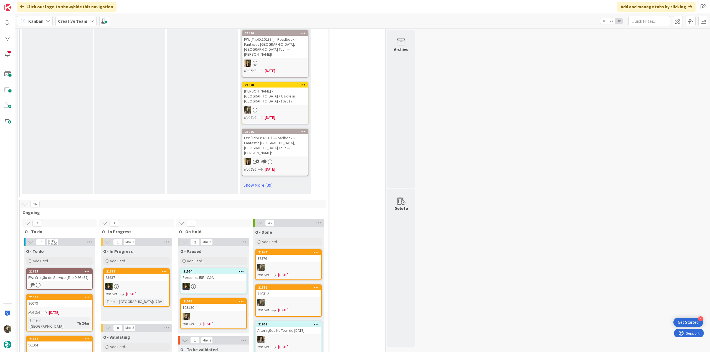
scroll to position [388, 0]
